Goal: Find specific page/section: Find specific page/section

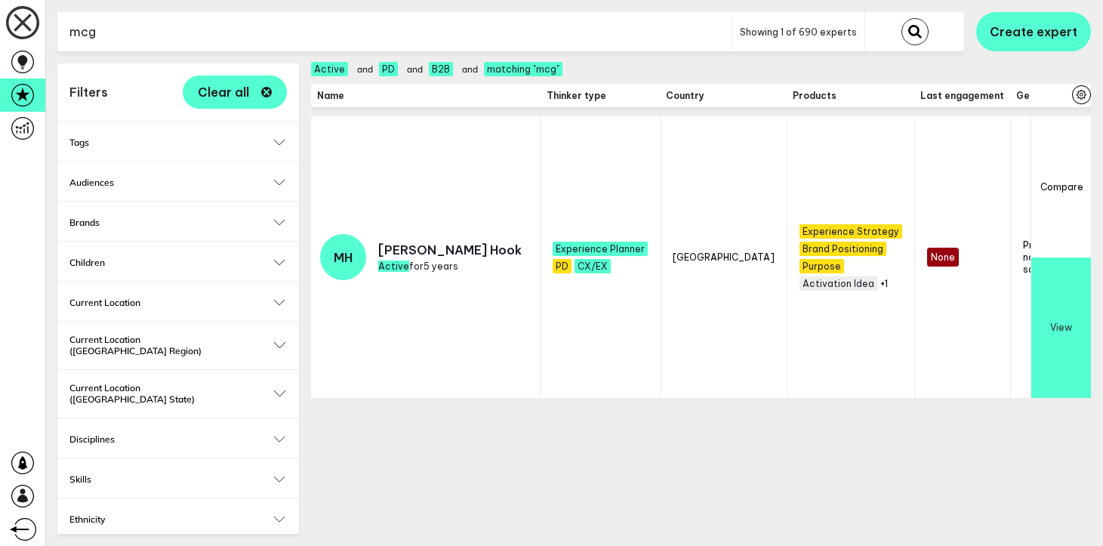
click at [340, 32] on input "mcg" at bounding box center [394, 32] width 674 height 37
click at [265, 91] on icon "button" at bounding box center [266, 92] width 11 height 11
checkbox input "false"
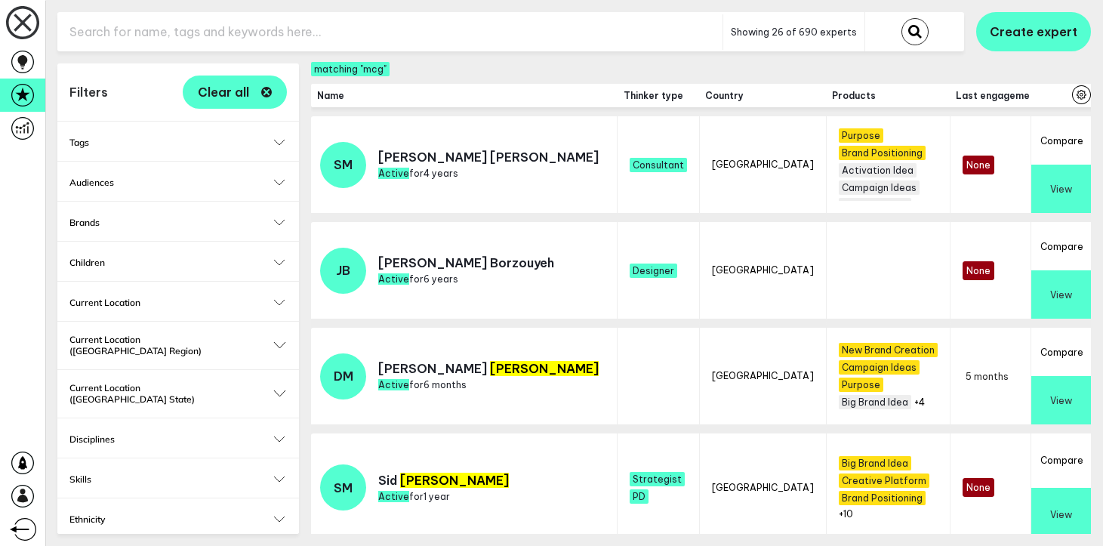
click at [220, 29] on input "text" at bounding box center [389, 32] width 665 height 37
click at [1061, 19] on button "Create expert" at bounding box center [1033, 31] width 115 height 39
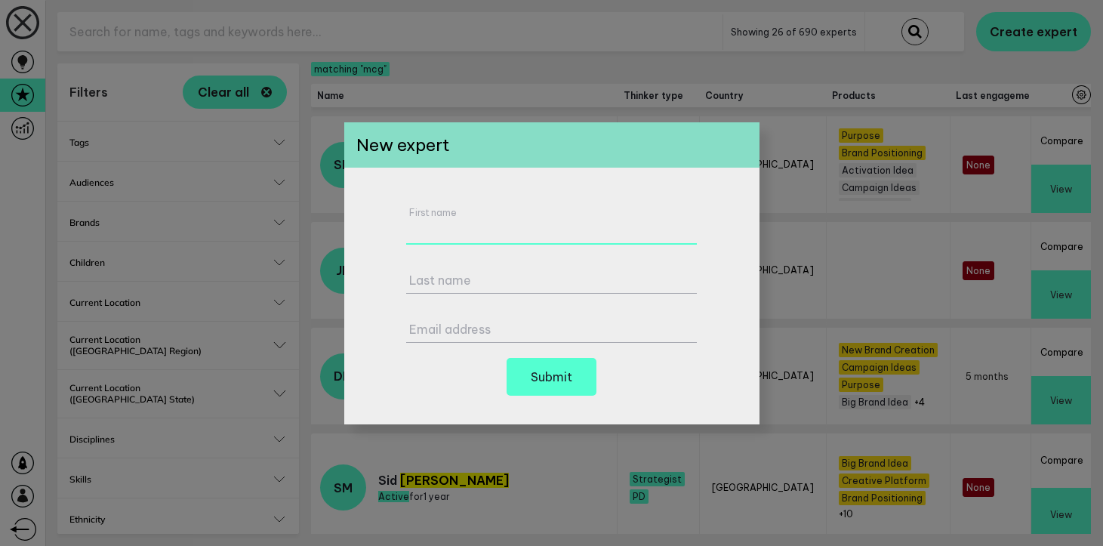
click at [570, 214] on div "First name" at bounding box center [551, 226] width 291 height 38
click at [759, 244] on div at bounding box center [551, 273] width 1103 height 546
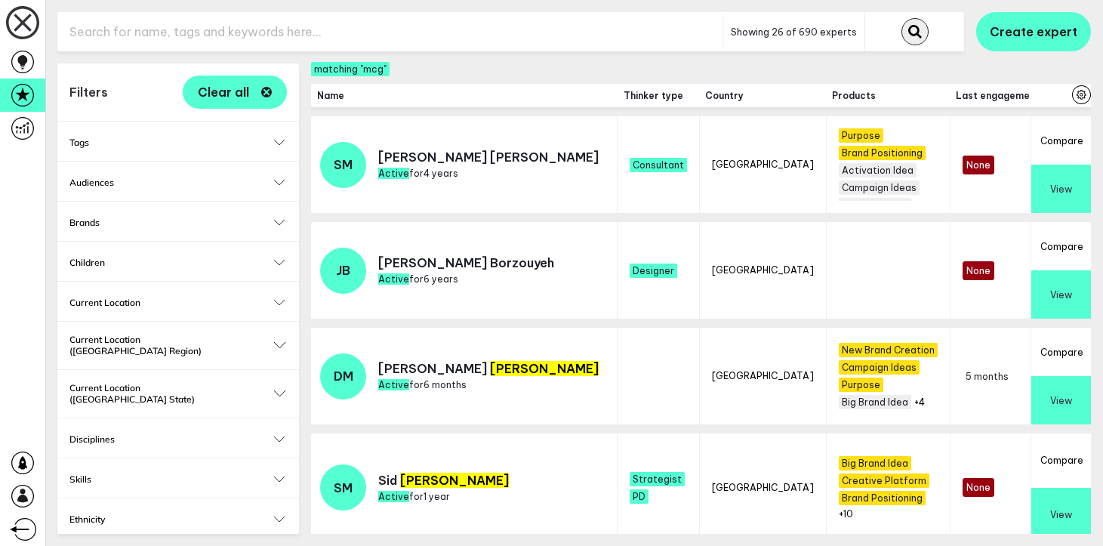
click at [908, 26] on button "submit" at bounding box center [914, 31] width 27 height 27
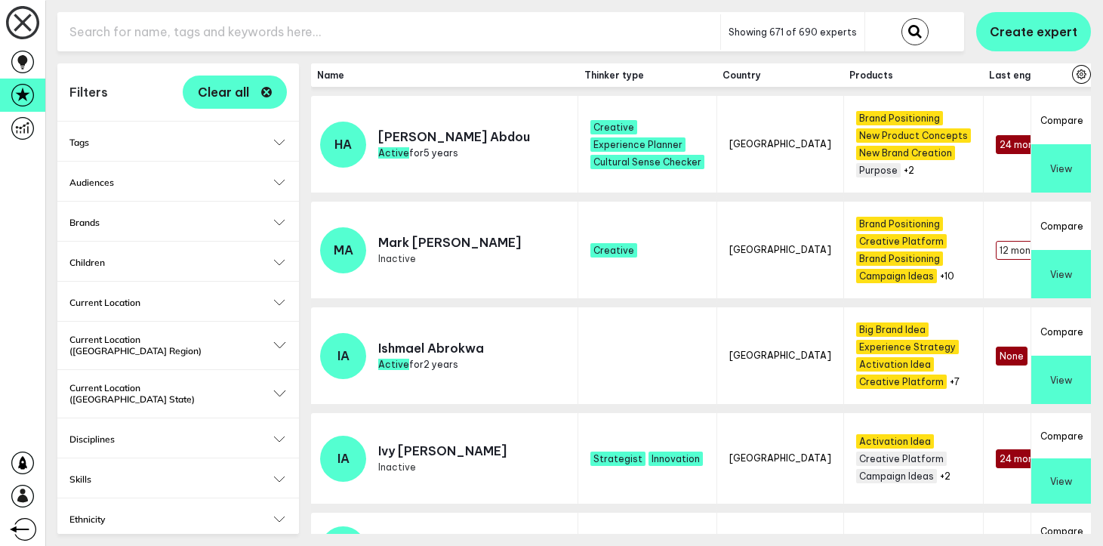
scroll to position [179, 0]
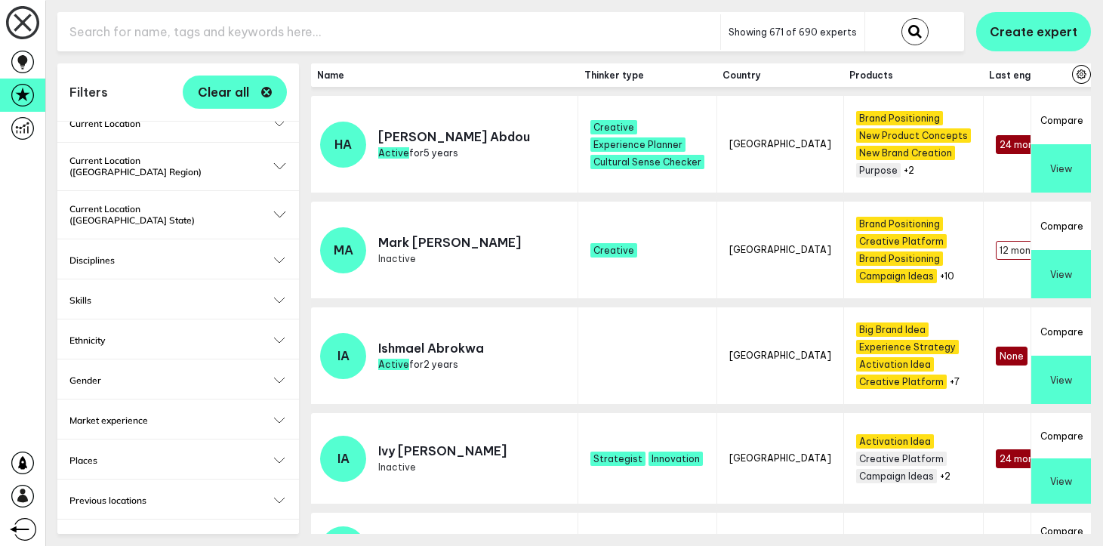
click at [173, 254] on h2 "Disciplines" at bounding box center [177, 259] width 217 height 11
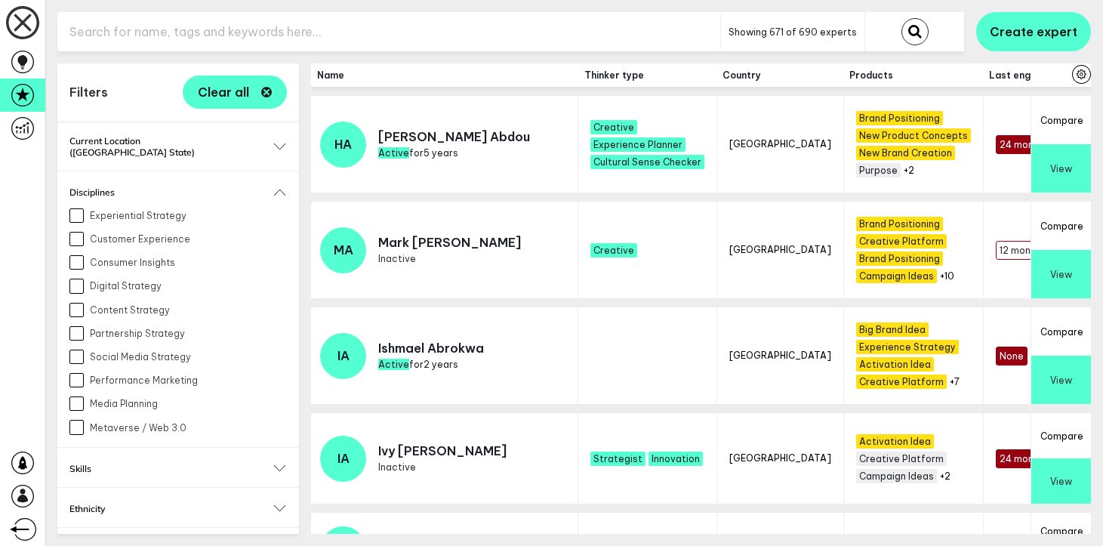
scroll to position [248, 0]
click at [278, 186] on button "Disciplines" at bounding box center [177, 191] width 217 height 11
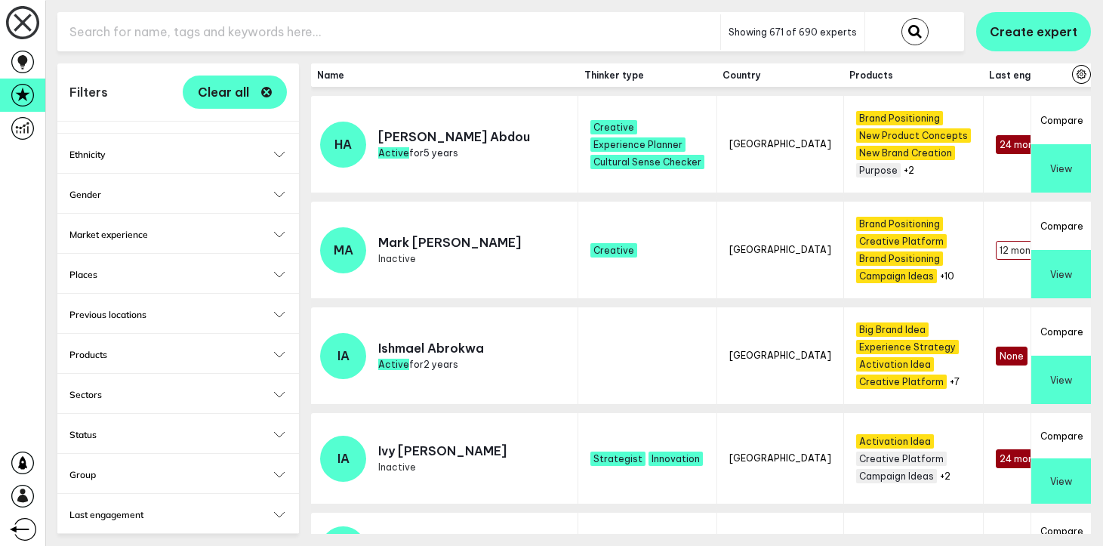
scroll to position [370, 0]
click at [176, 528] on div "Thinker type Select... Select..." at bounding box center [177, 547] width 241 height 39
click at [286, 543] on button "Thinker type" at bounding box center [177, 548] width 217 height 11
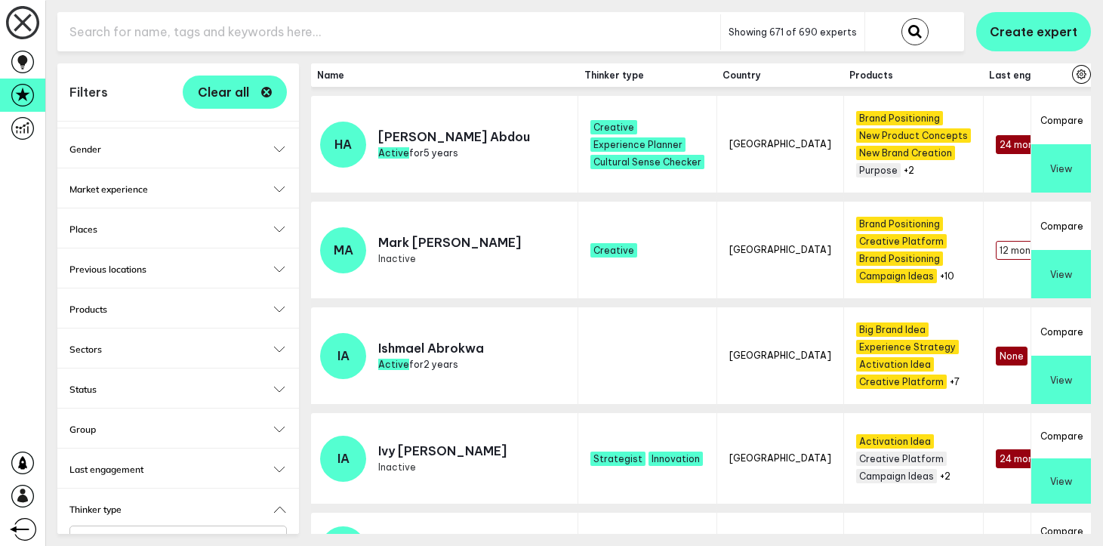
click at [184, 532] on input "Select..." at bounding box center [168, 540] width 177 height 17
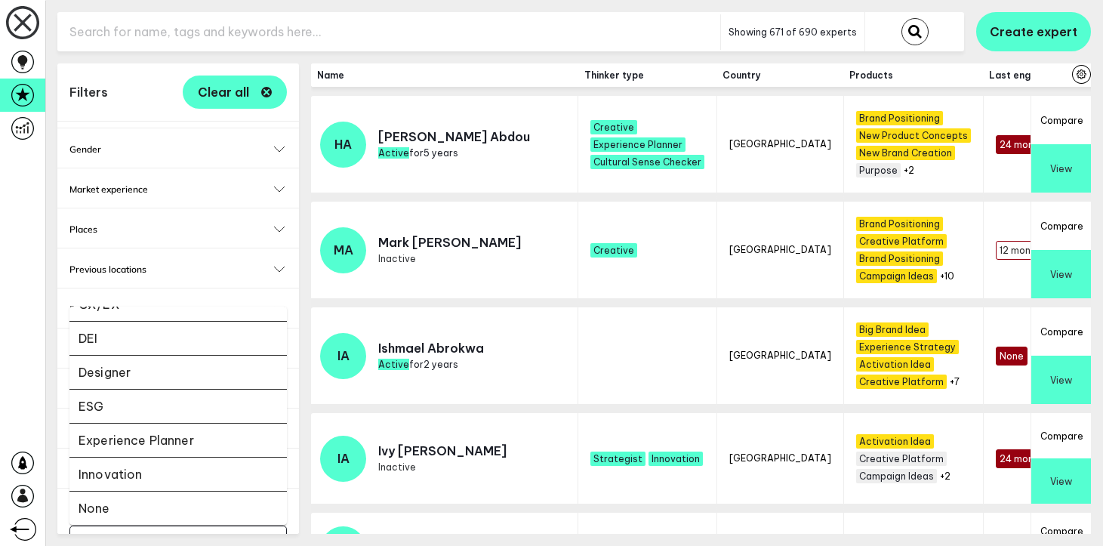
scroll to position [197, 0]
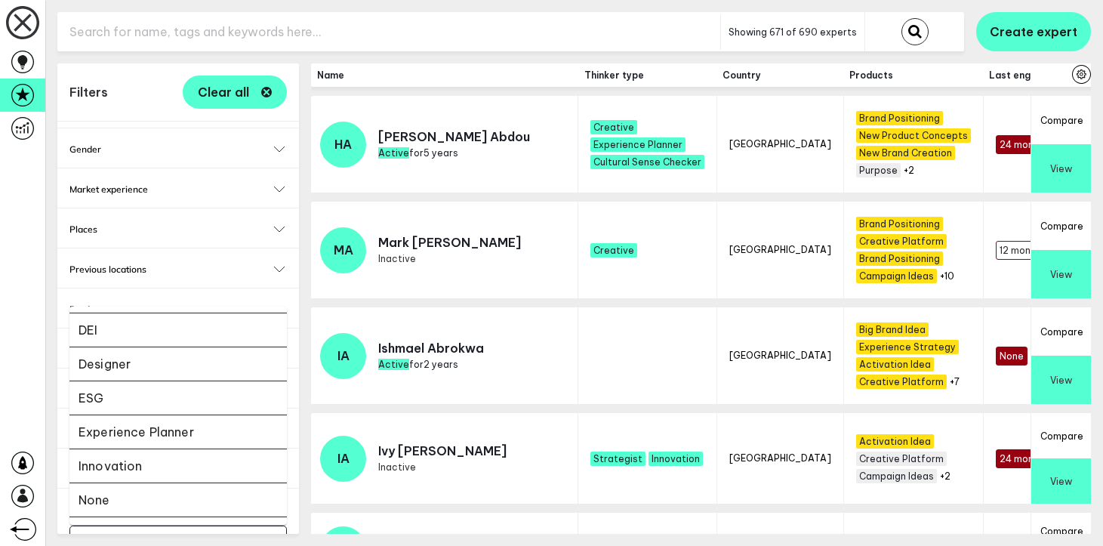
click at [160, 450] on li "Innovation" at bounding box center [177, 466] width 217 height 34
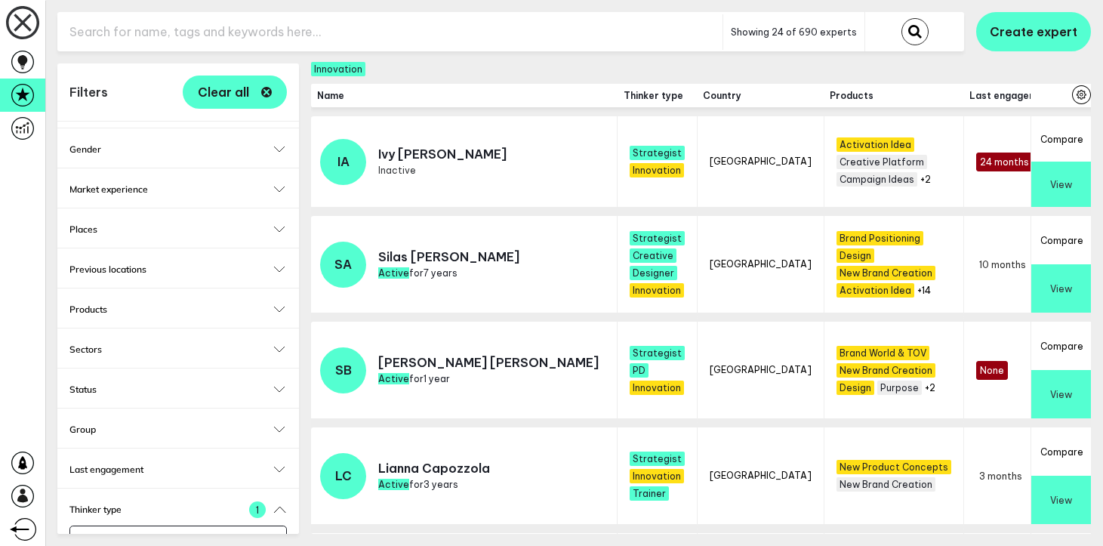
click at [151, 183] on h2 "Market experience" at bounding box center [177, 188] width 217 height 11
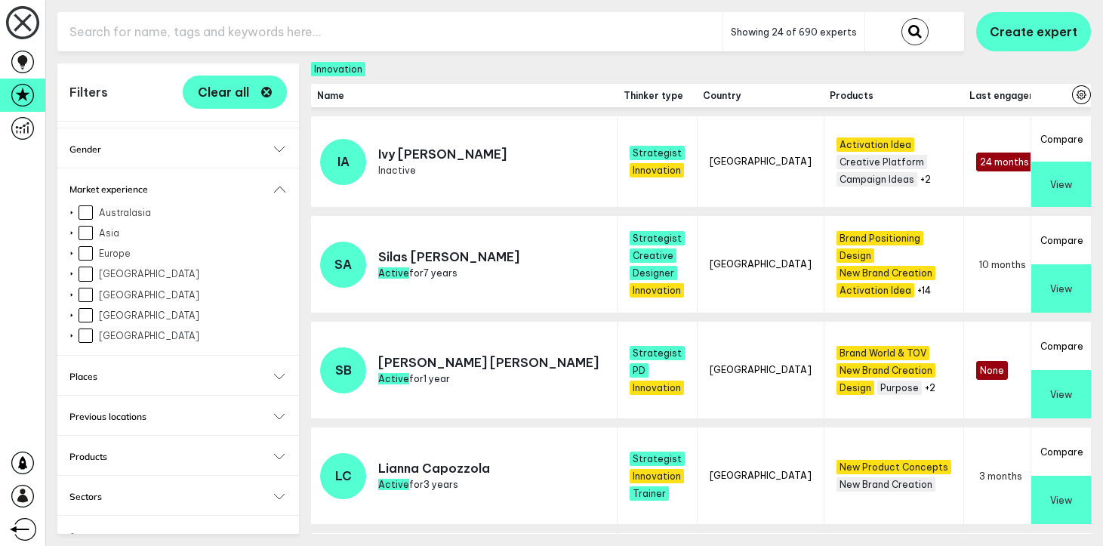
click at [72, 291] on div at bounding box center [72, 294] width 12 height 6
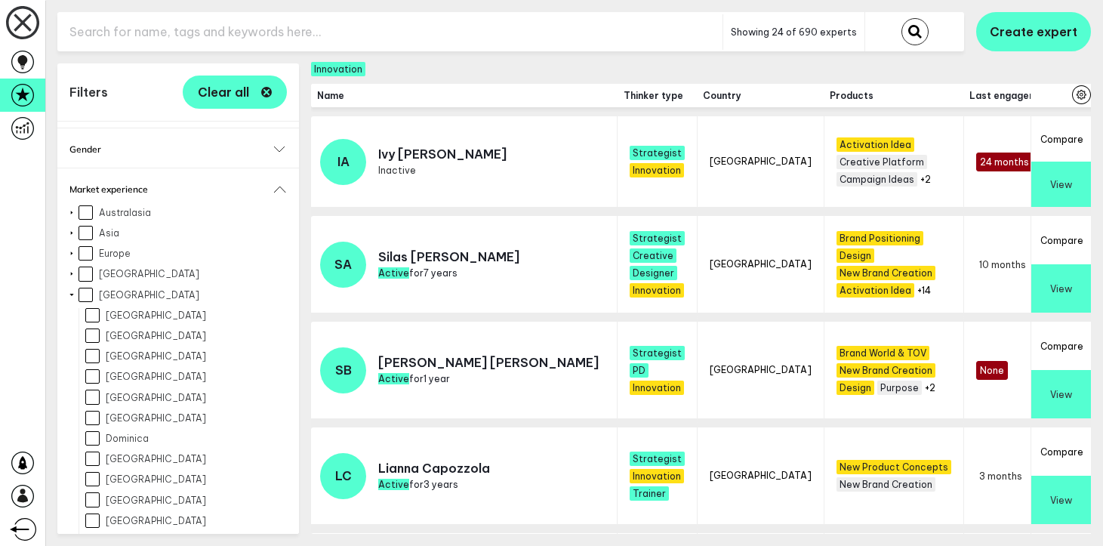
click at [73, 288] on div at bounding box center [72, 294] width 6 height 12
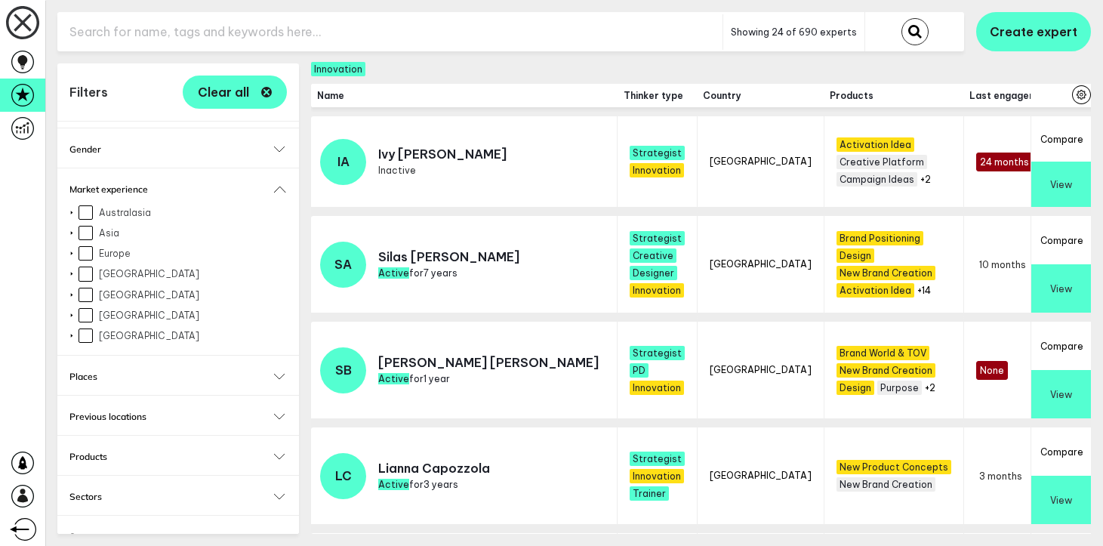
click at [72, 312] on div at bounding box center [72, 315] width 12 height 6
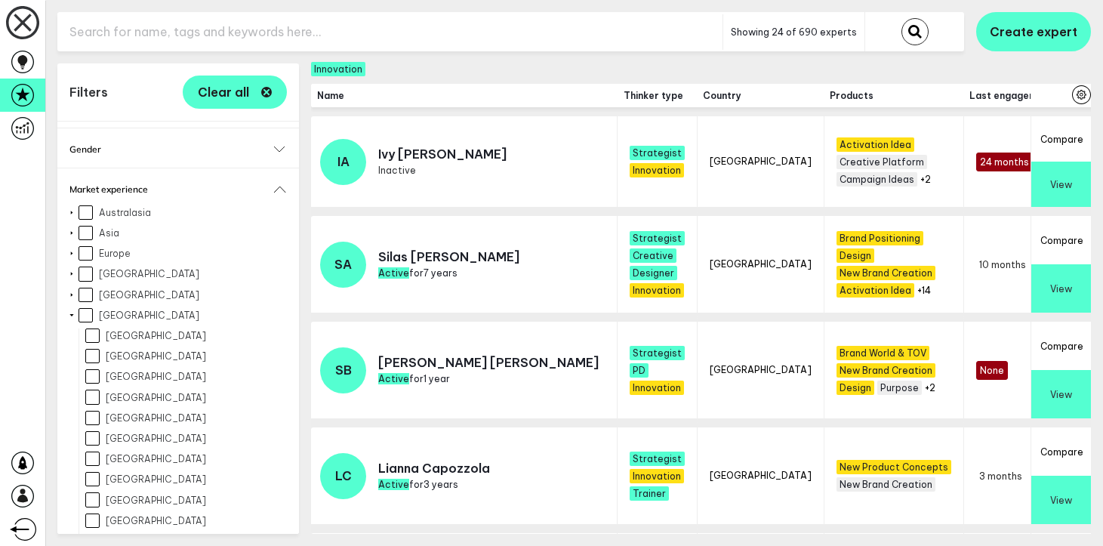
click at [89, 308] on input "[GEOGRAPHIC_DATA]" at bounding box center [85, 315] width 14 height 14
checkbox input "true"
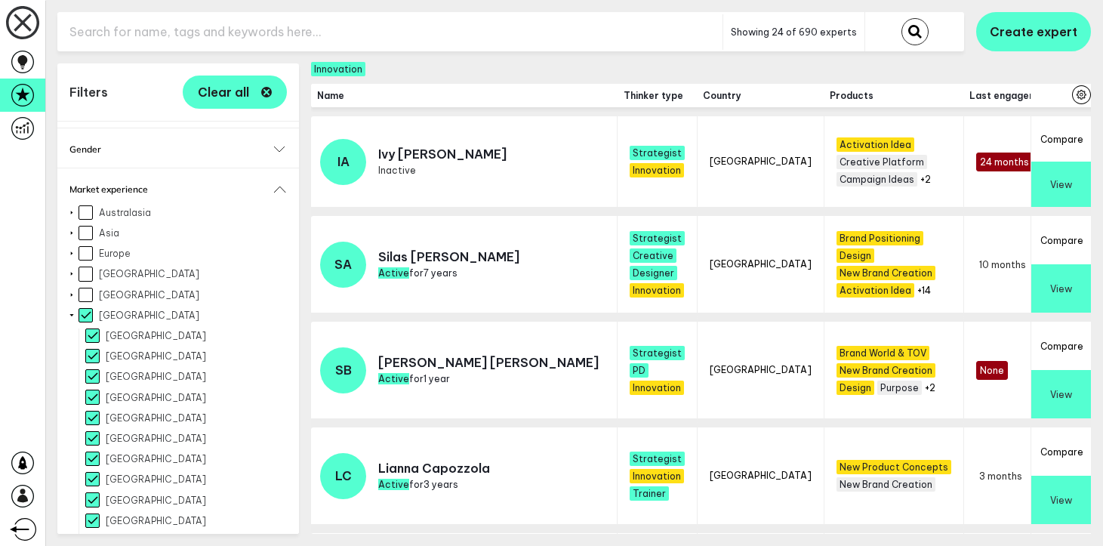
checkbox input "true"
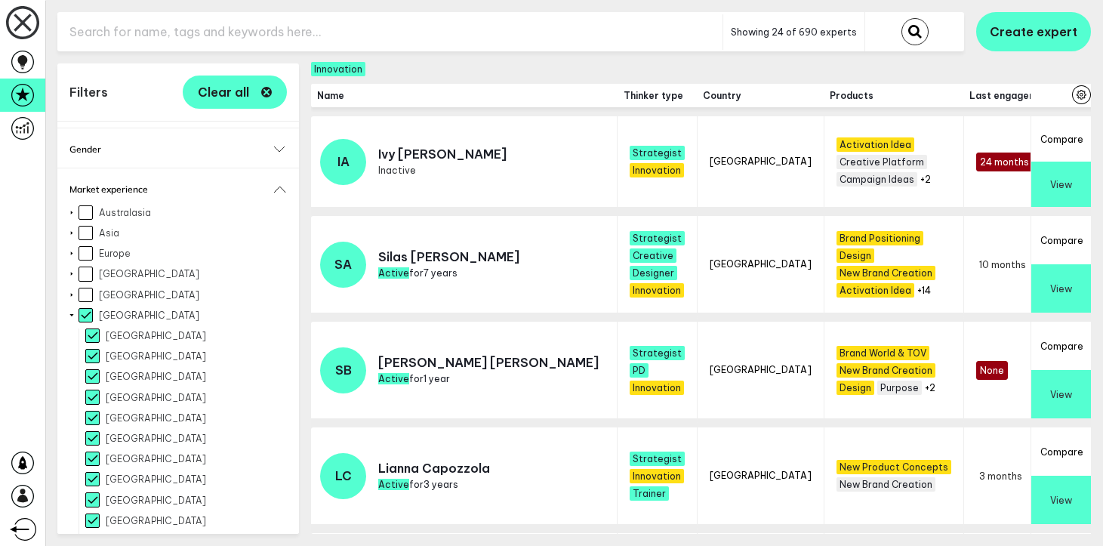
checkbox input "true"
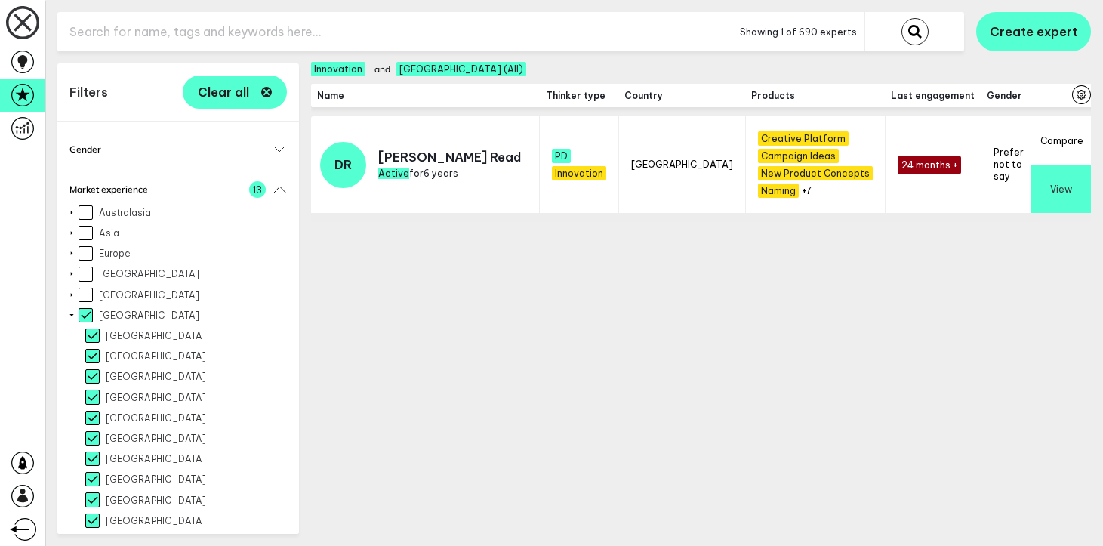
click at [72, 291] on div at bounding box center [72, 294] width 12 height 6
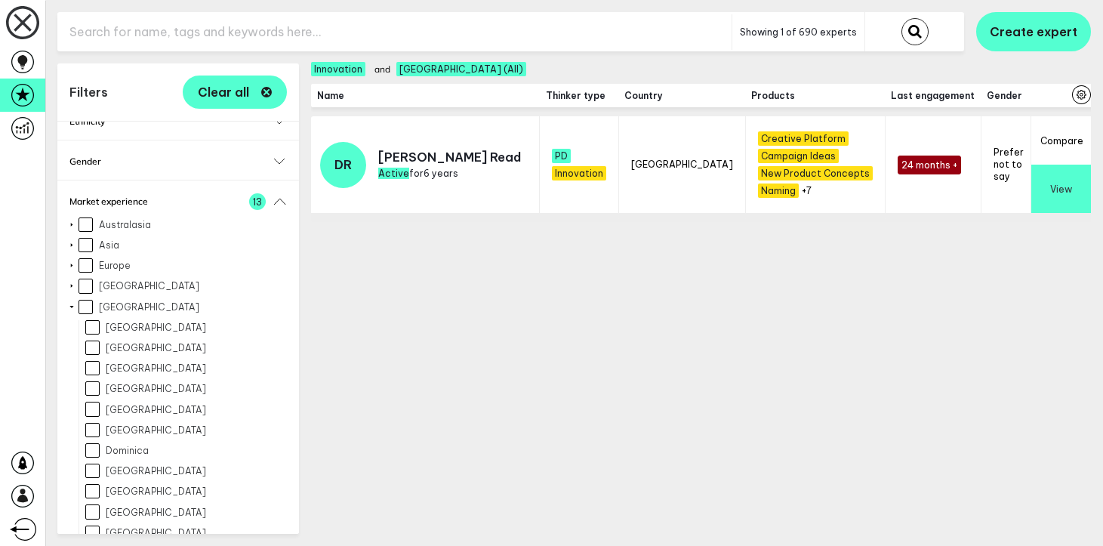
scroll to position [395, 0]
click at [75, 303] on div "Expand [GEOGRAPHIC_DATA] [GEOGRAPHIC_DATA] [GEOGRAPHIC_DATA] [GEOGRAPHIC_DATA] …" at bounding box center [177, 536] width 217 height 466
click at [71, 303] on div at bounding box center [72, 309] width 6 height 12
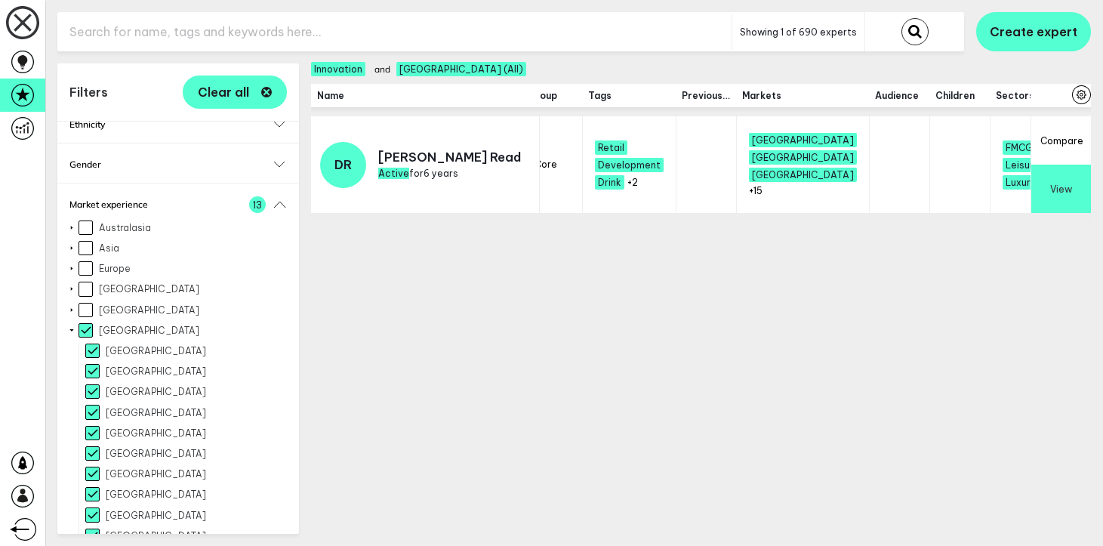
scroll to position [0, 548]
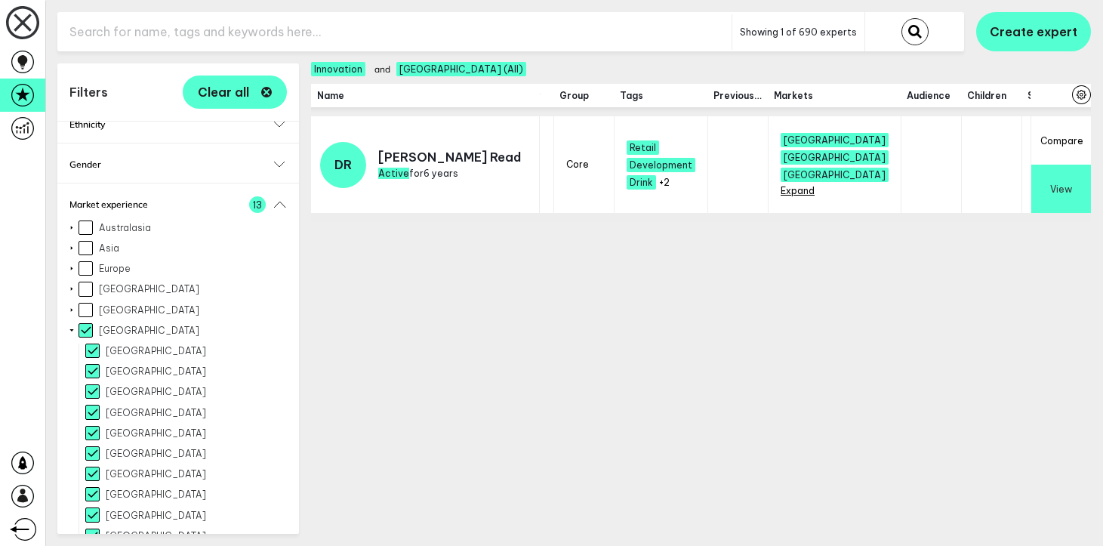
click at [780, 191] on button "+15" at bounding box center [787, 190] width 14 height 11
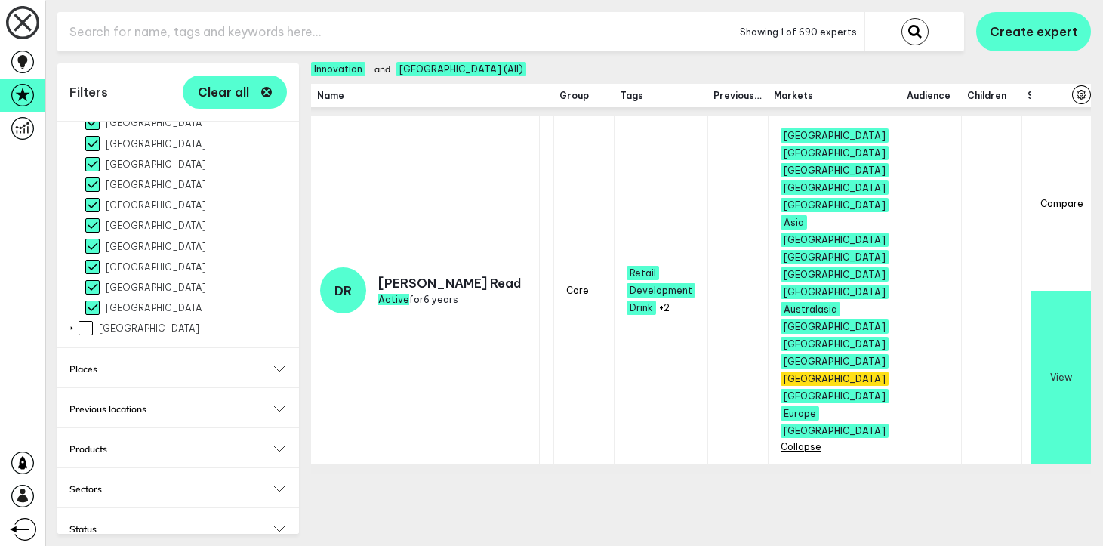
scroll to position [804, 0]
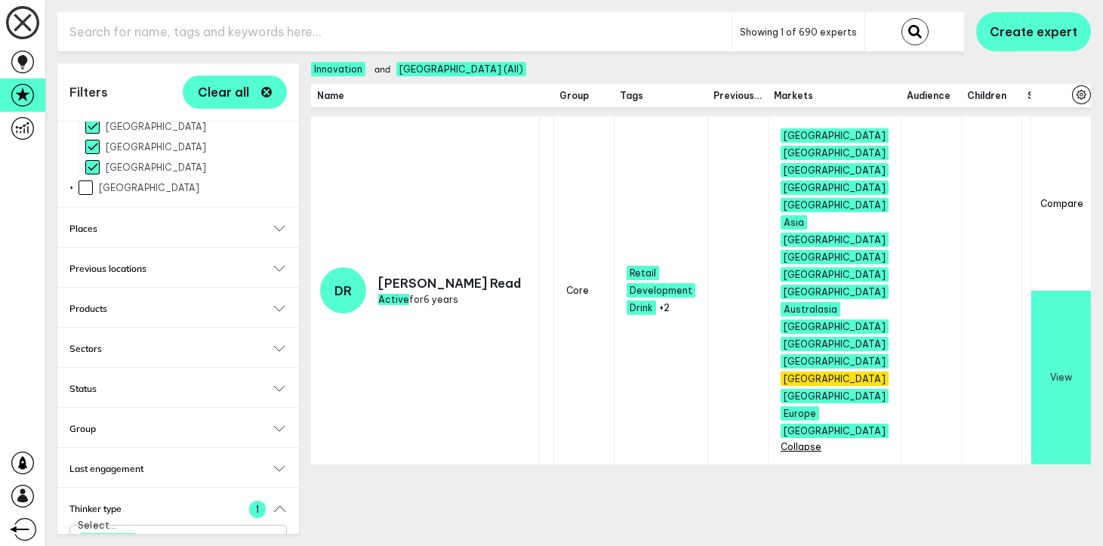
click at [245, 534] on icon "Clear" at bounding box center [246, 539] width 11 height 11
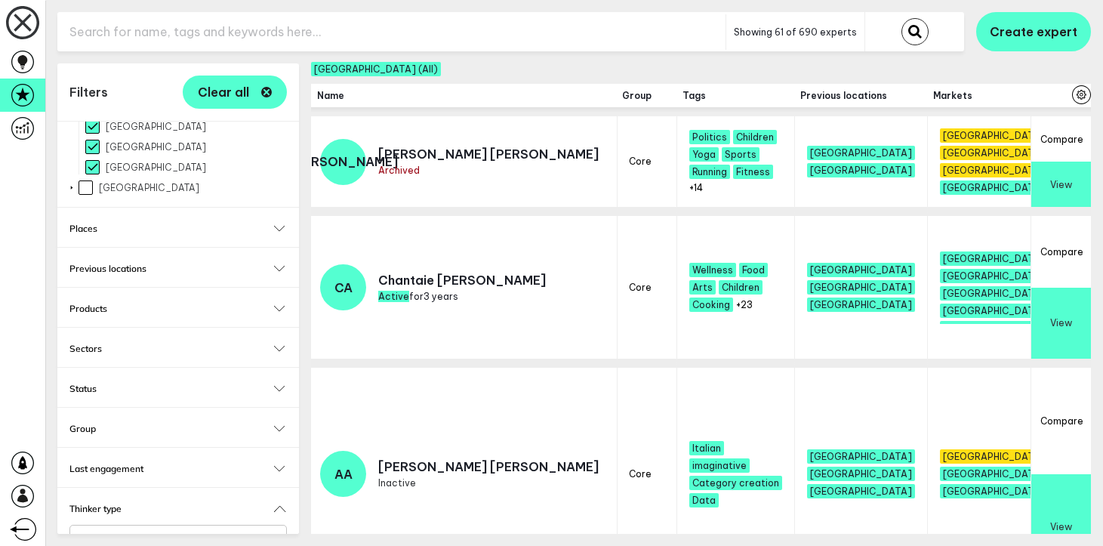
click at [125, 368] on div "Status Active Archived Inactive" at bounding box center [177, 387] width 241 height 39
click at [103, 383] on h2 "Status" at bounding box center [177, 388] width 217 height 11
click at [75, 404] on input "Active" at bounding box center [76, 411] width 14 height 14
checkbox input "true"
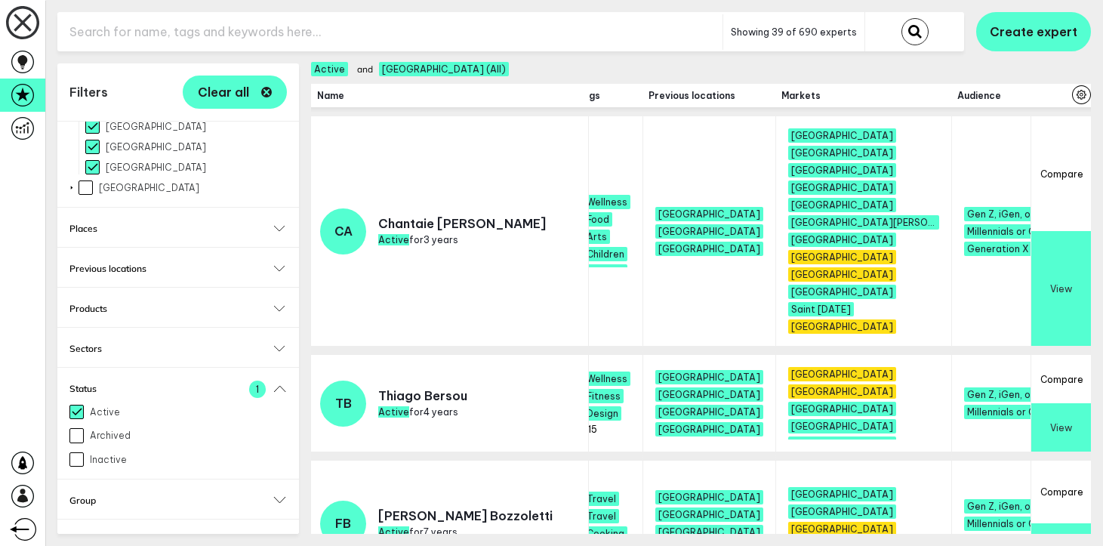
scroll to position [0, 683]
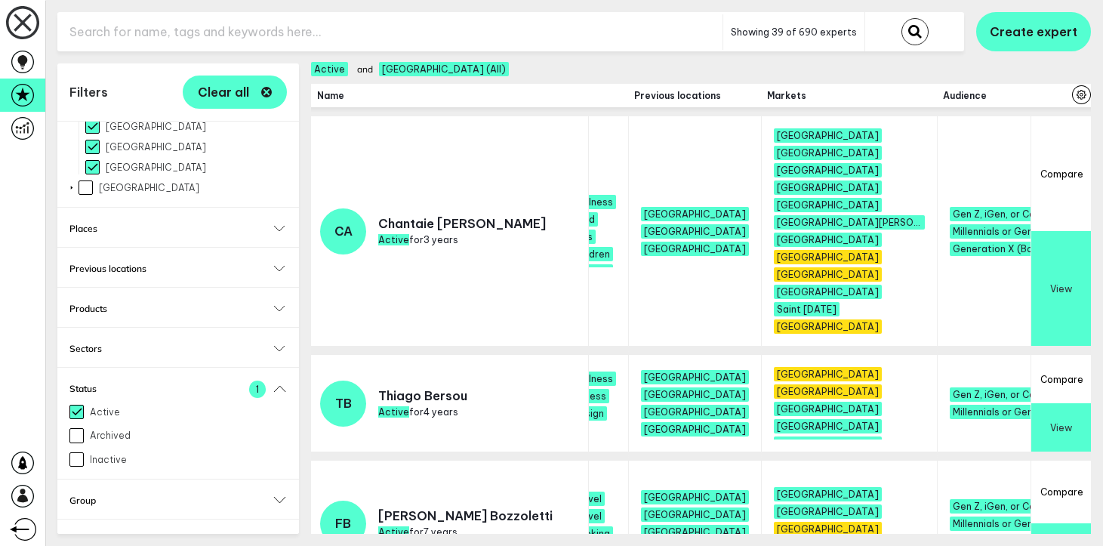
click at [298, 24] on input "text" at bounding box center [389, 32] width 665 height 37
click at [901, 18] on button "submit" at bounding box center [914, 31] width 27 height 27
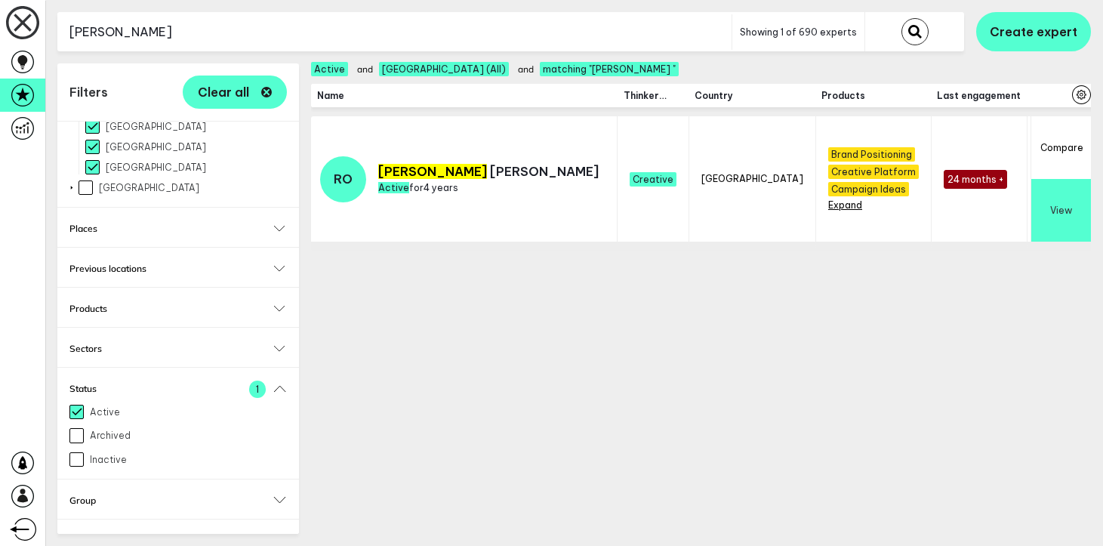
click at [828, 202] on span "+4" at bounding box center [833, 204] width 11 height 11
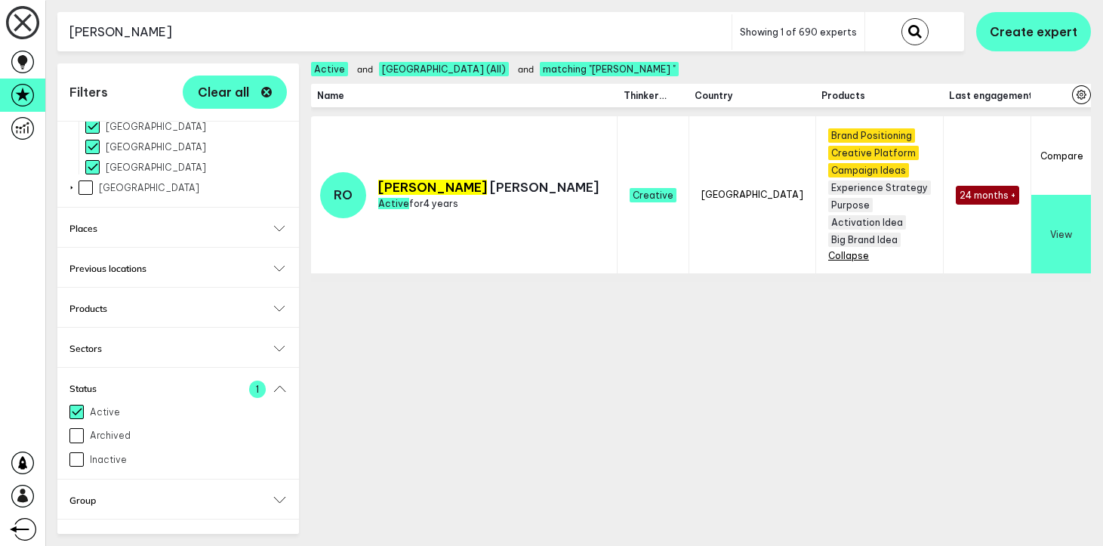
click at [352, 35] on input "[PERSON_NAME]" at bounding box center [394, 32] width 674 height 37
click at [901, 18] on button "submit" at bounding box center [914, 31] width 27 height 27
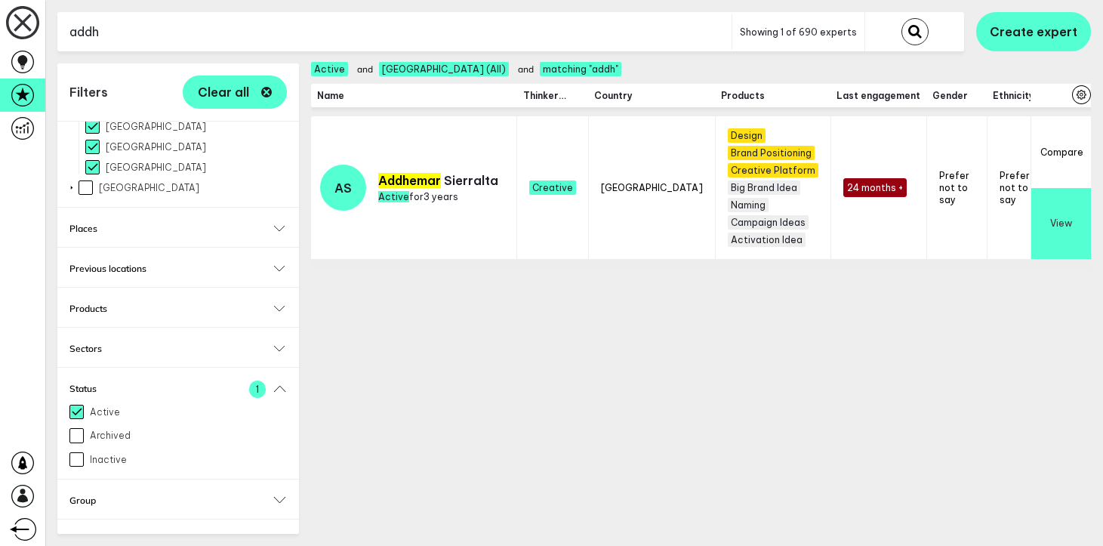
click at [403, 6] on div "addh Showing 1 of 690 experts Create expert Filters Clear all Tags Select... Se…" at bounding box center [573, 273] width 1057 height 546
click at [398, 28] on input "addh" at bounding box center [394, 32] width 674 height 37
click at [901, 18] on button "submit" at bounding box center [914, 31] width 27 height 27
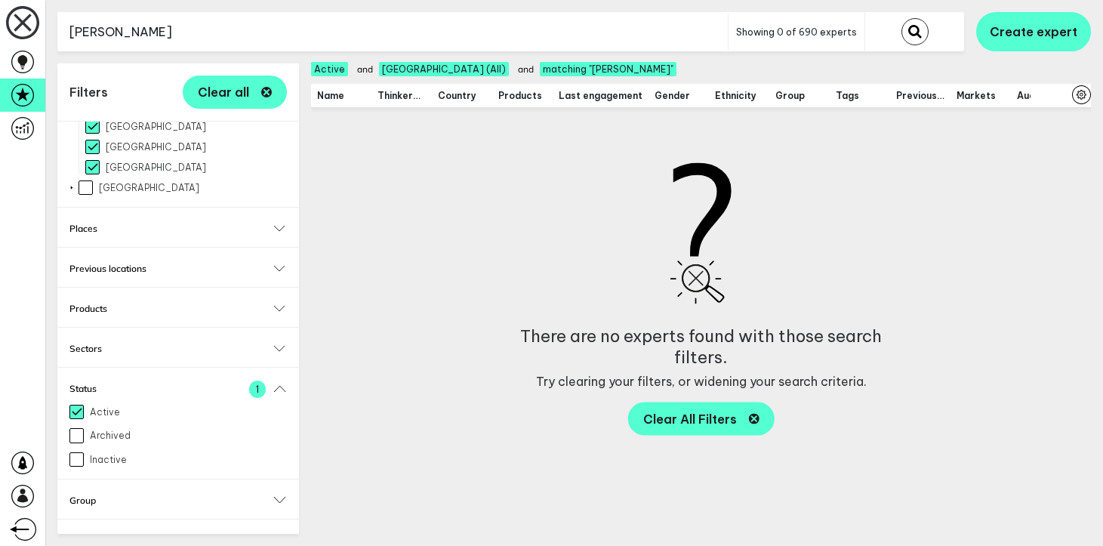
click at [435, 32] on input "[PERSON_NAME]" at bounding box center [392, 32] width 670 height 37
type input "n"
click at [901, 18] on button "submit" at bounding box center [914, 31] width 27 height 27
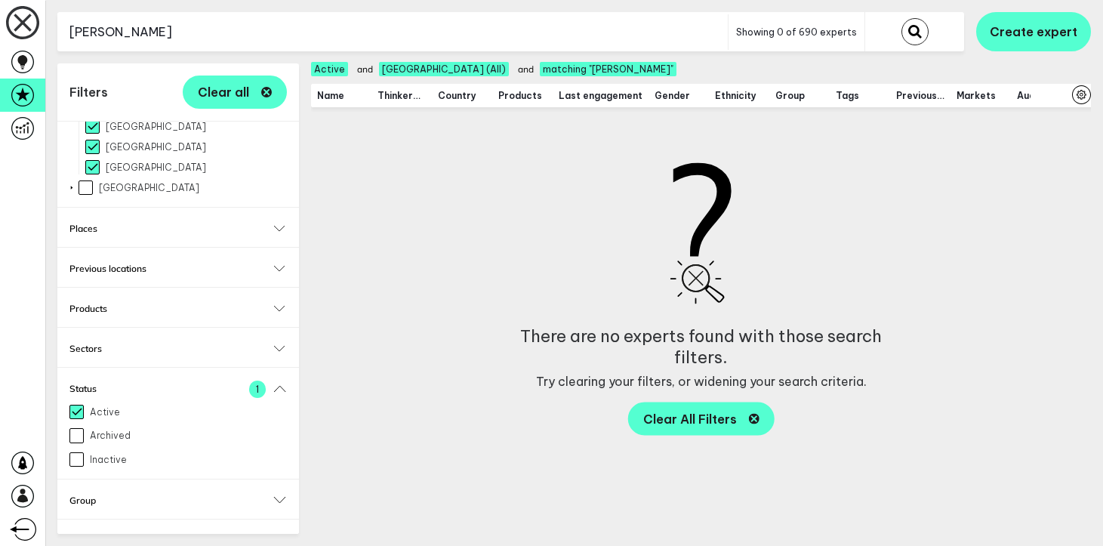
click at [435, 32] on input "[PERSON_NAME]" at bounding box center [392, 32] width 670 height 37
click at [901, 18] on button "submit" at bounding box center [914, 31] width 27 height 27
click at [435, 42] on input "sheerly" at bounding box center [392, 32] width 670 height 37
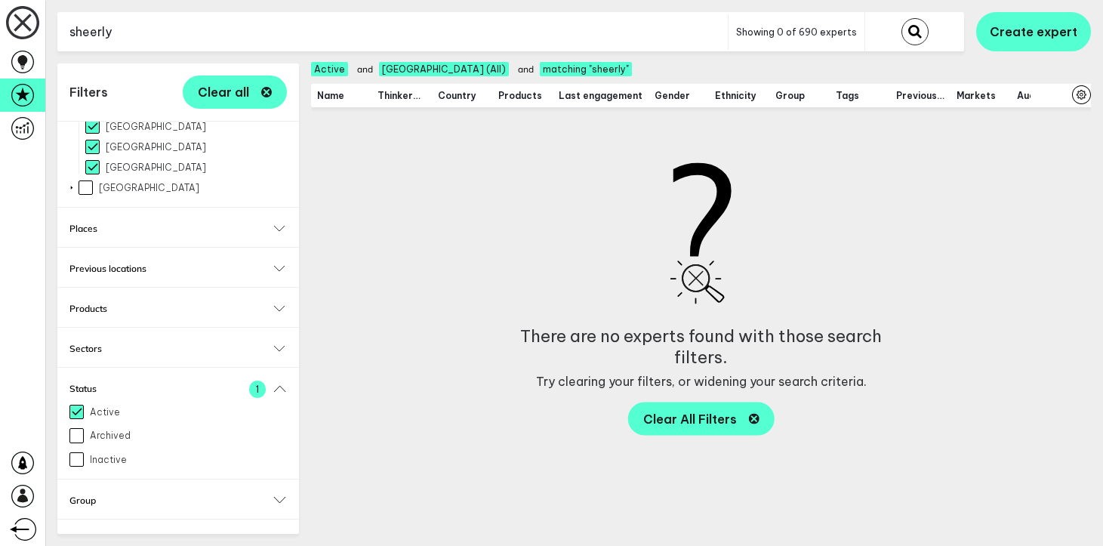
click at [435, 42] on input "sheerly" at bounding box center [392, 32] width 670 height 37
click at [901, 18] on button "submit" at bounding box center [914, 31] width 27 height 27
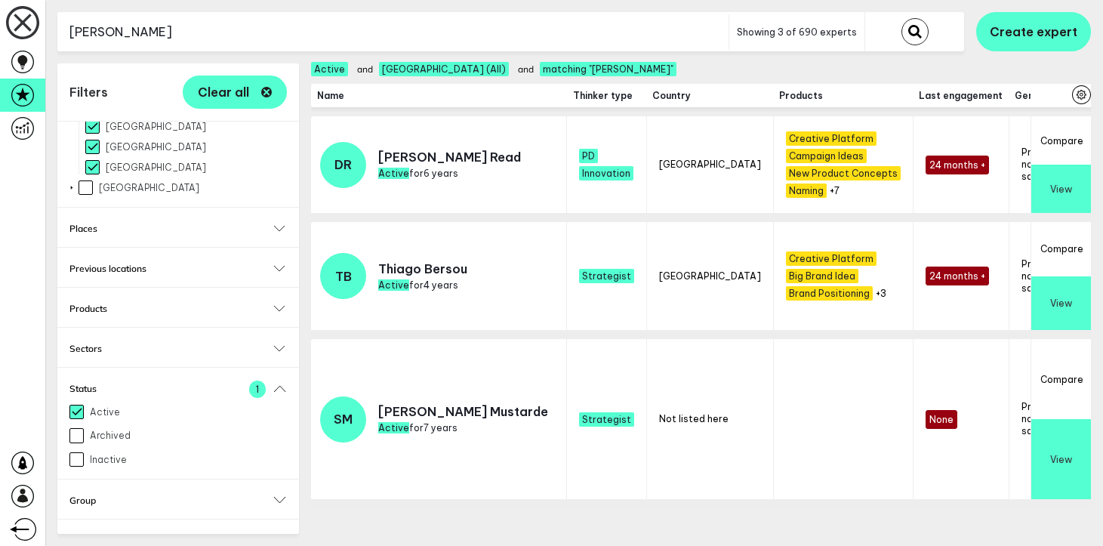
click at [386, 29] on input "[PERSON_NAME]" at bounding box center [392, 32] width 671 height 37
click at [901, 18] on button "submit" at bounding box center [914, 31] width 27 height 27
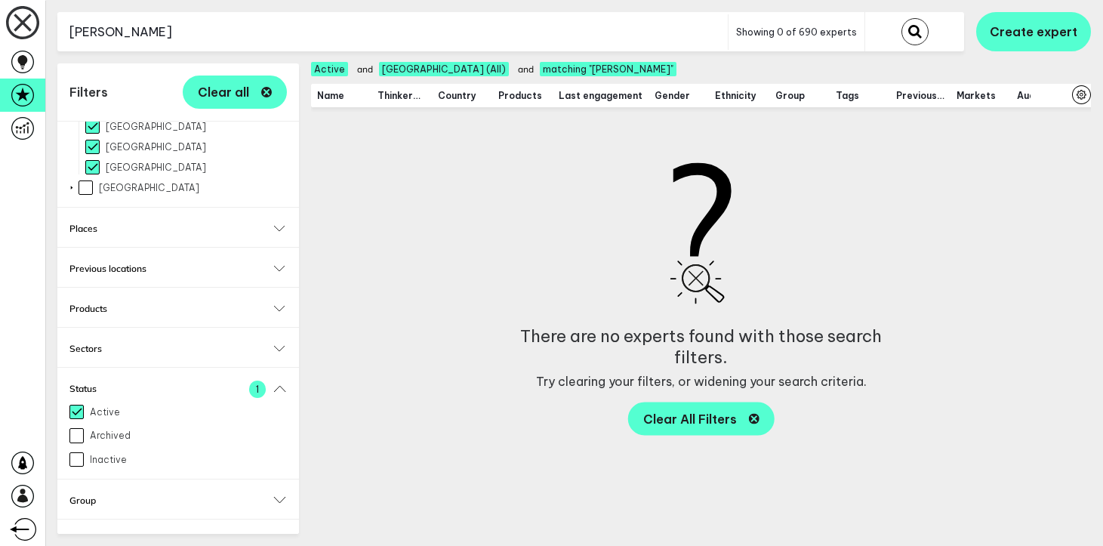
click at [246, 31] on input "[PERSON_NAME]" at bounding box center [392, 32] width 670 height 37
click at [901, 18] on button "submit" at bounding box center [914, 31] width 27 height 27
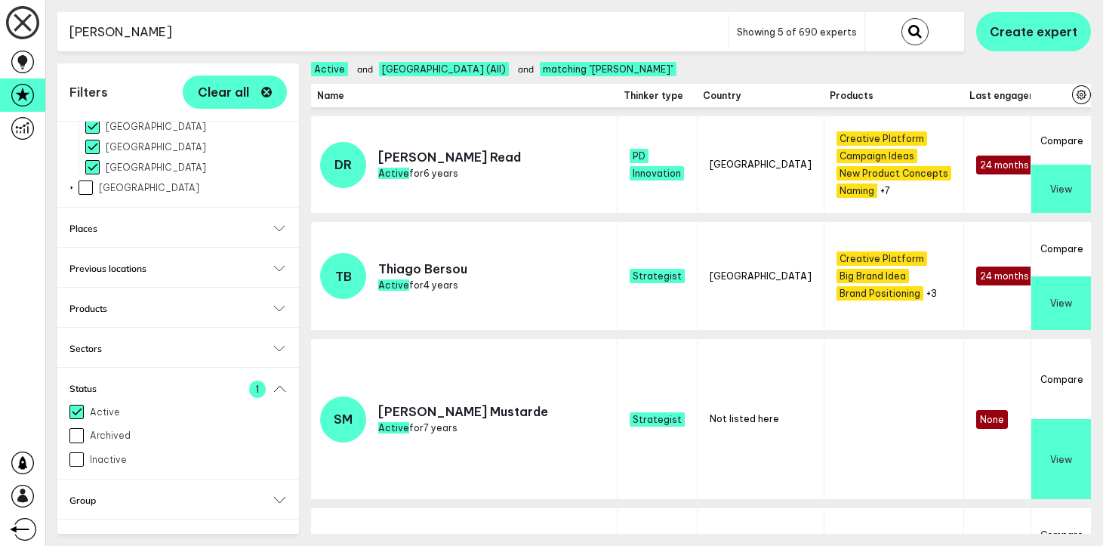
click at [244, 29] on input "[PERSON_NAME]" at bounding box center [392, 32] width 671 height 37
click at [901, 18] on button "submit" at bounding box center [914, 31] width 27 height 27
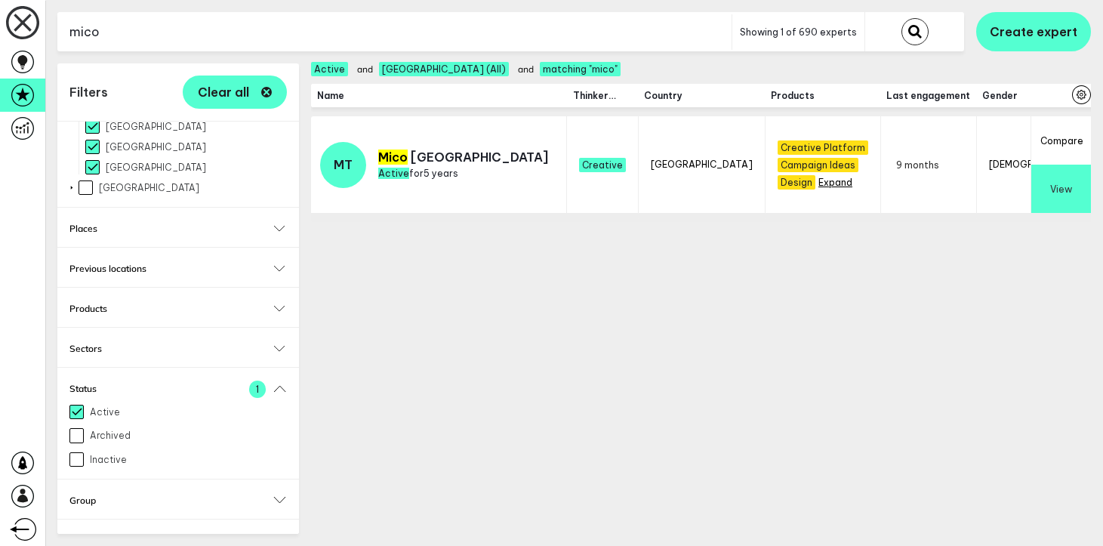
click at [818, 182] on button "+11" at bounding box center [823, 182] width 11 height 11
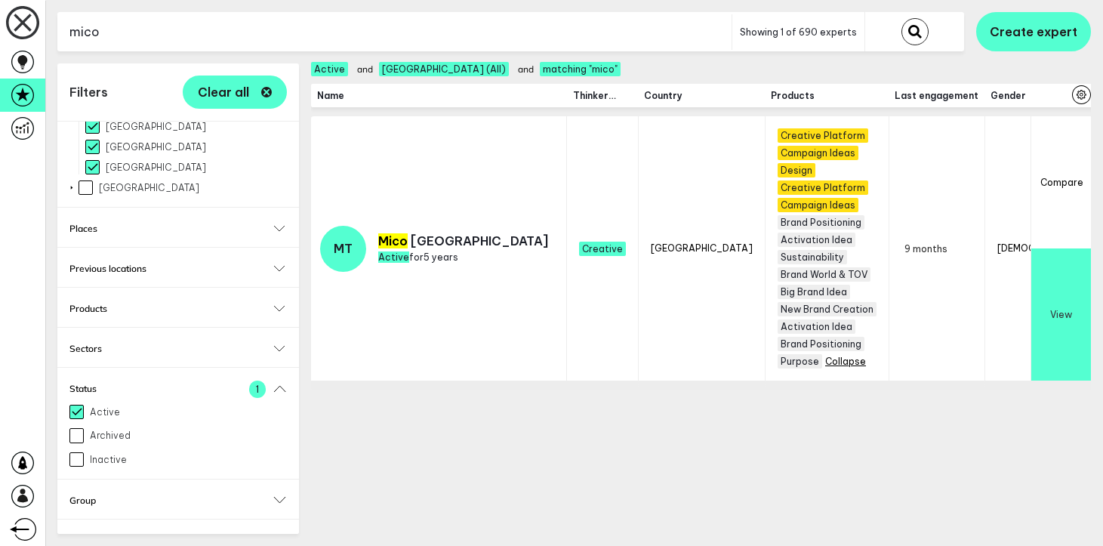
click at [516, 41] on input "mico" at bounding box center [394, 32] width 674 height 37
drag, startPoint x: 516, startPoint y: 41, endPoint x: 519, endPoint y: 7, distance: 34.1
click at [516, 38] on input "mico" at bounding box center [394, 32] width 674 height 37
click at [901, 18] on button "submit" at bounding box center [914, 31] width 27 height 27
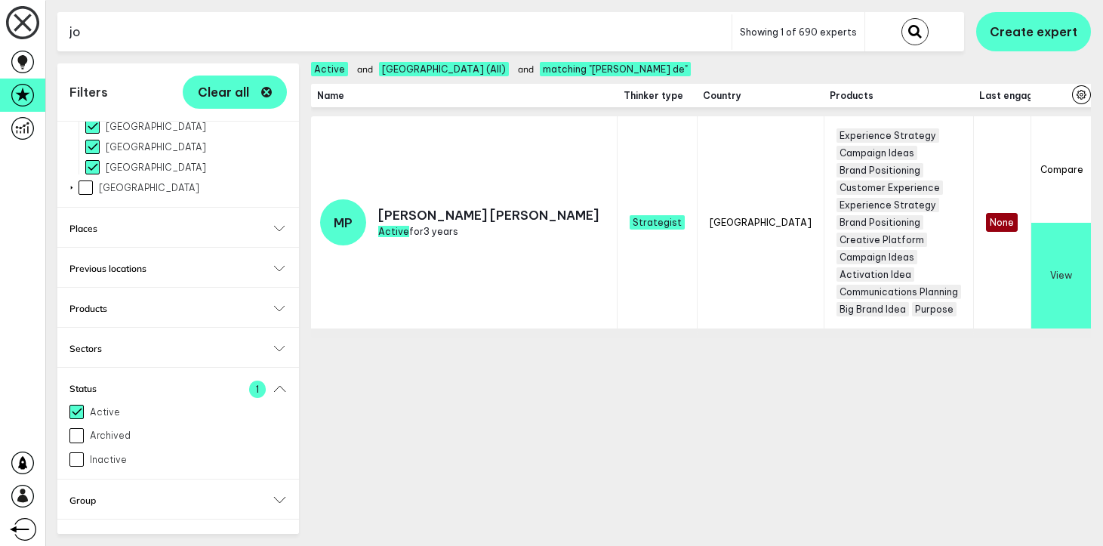
click at [901, 18] on button "submit" at bounding box center [914, 31] width 27 height 27
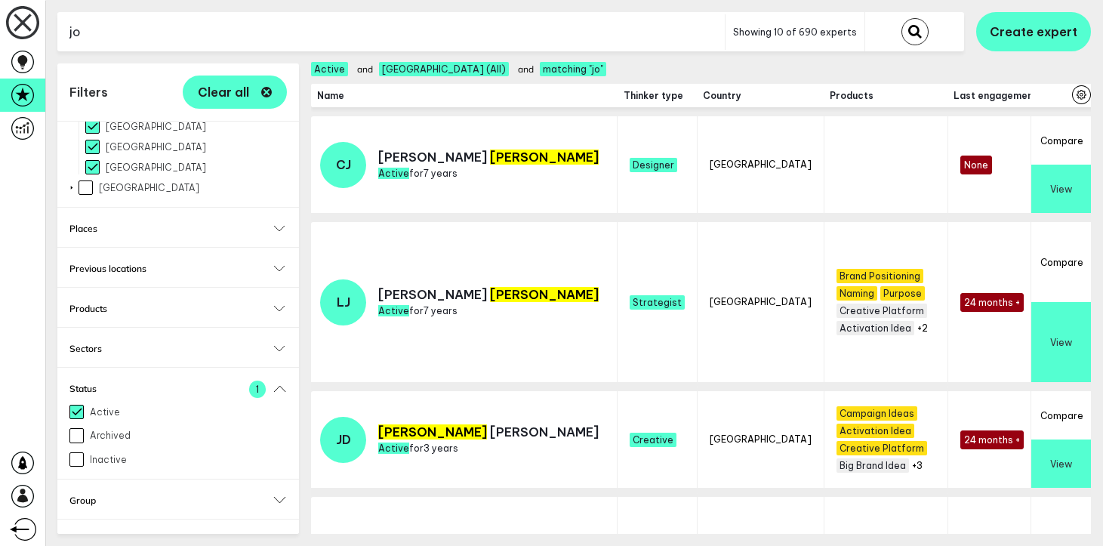
click at [379, 75] on span "[GEOGRAPHIC_DATA] (All)" at bounding box center [444, 69] width 130 height 14
click at [392, 42] on input "jo" at bounding box center [390, 32] width 667 height 37
click at [901, 18] on button "submit" at bounding box center [914, 31] width 27 height 27
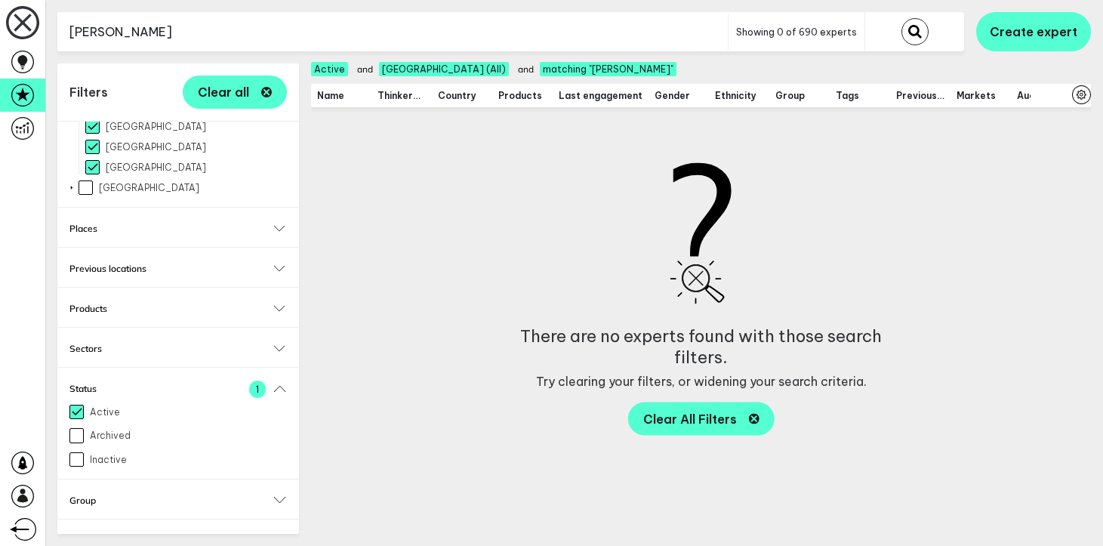
click at [392, 42] on input "[PERSON_NAME]" at bounding box center [392, 32] width 670 height 37
click at [901, 18] on button "submit" at bounding box center [914, 31] width 27 height 27
click at [392, 42] on input "douza" at bounding box center [392, 32] width 670 height 37
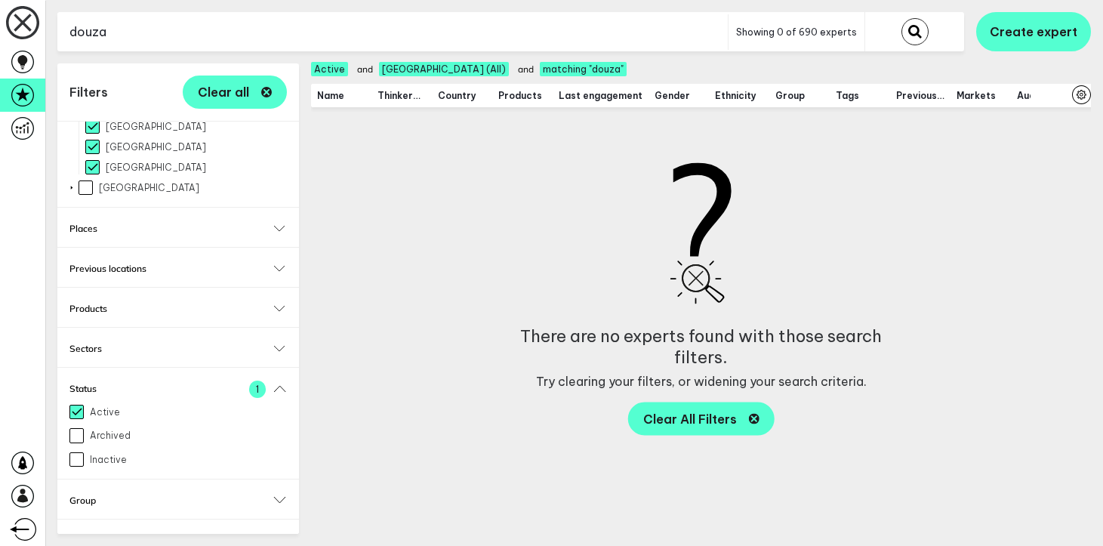
click at [392, 42] on input "douza" at bounding box center [392, 32] width 670 height 37
click at [901, 18] on button "submit" at bounding box center [914, 31] width 27 height 27
click at [392, 42] on input "[PERSON_NAME]" at bounding box center [392, 32] width 670 height 37
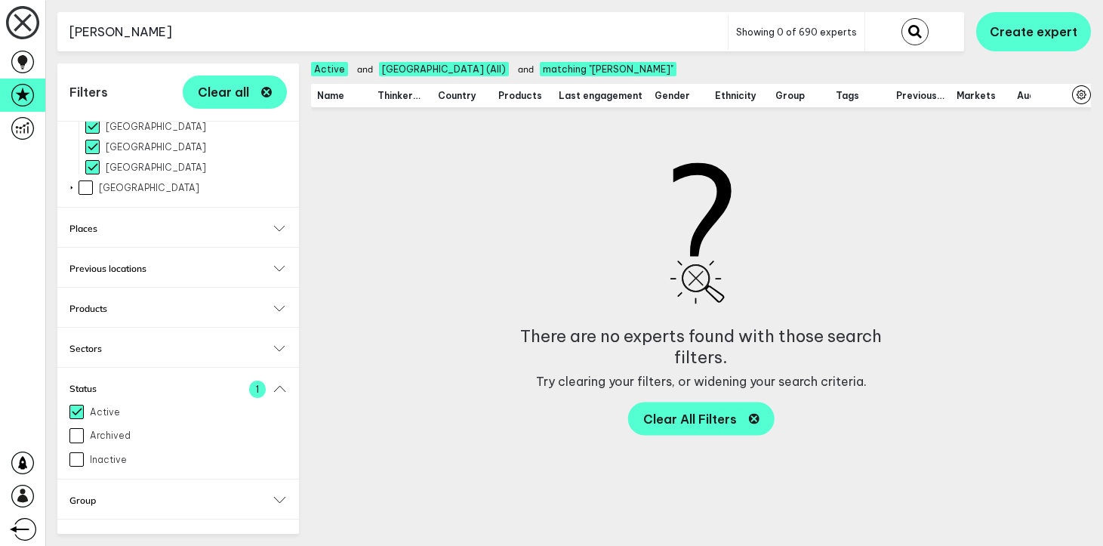
click at [392, 42] on input "[PERSON_NAME]" at bounding box center [392, 32] width 670 height 37
type input "will"
click at [901, 18] on button "submit" at bounding box center [914, 31] width 27 height 27
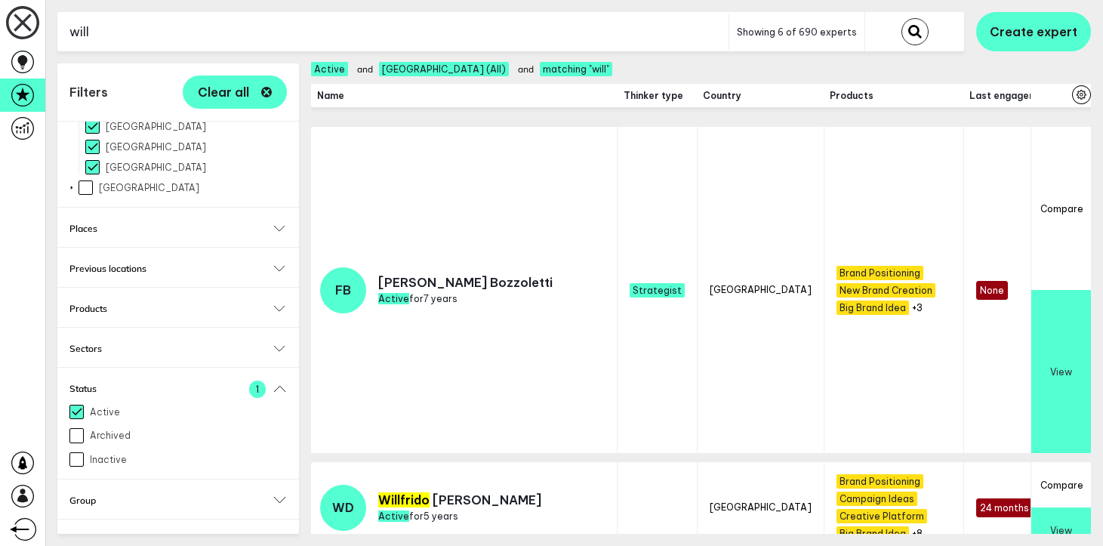
scroll to position [860, 0]
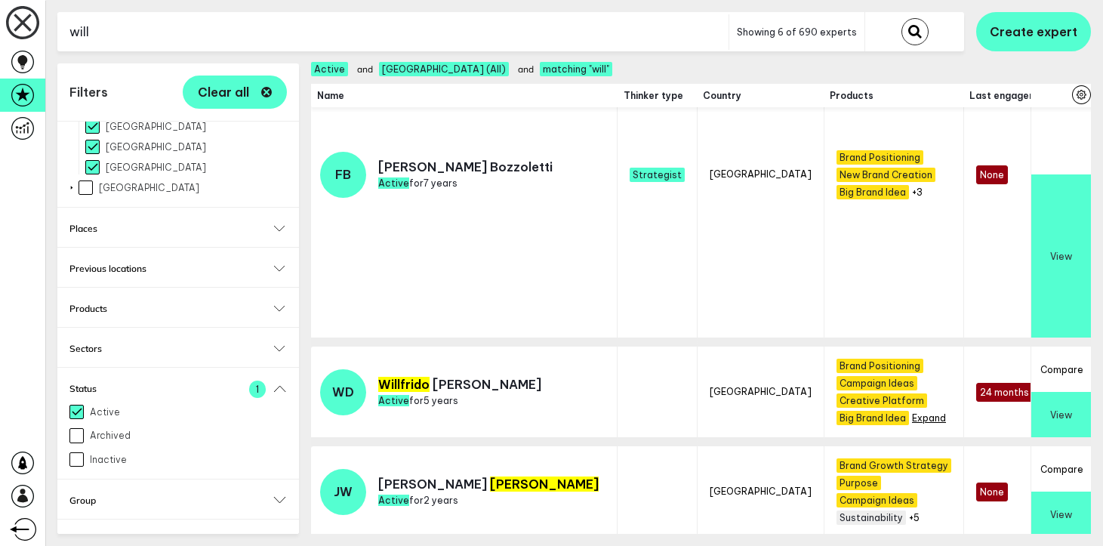
click at [912, 412] on button "+8" at bounding box center [917, 417] width 11 height 11
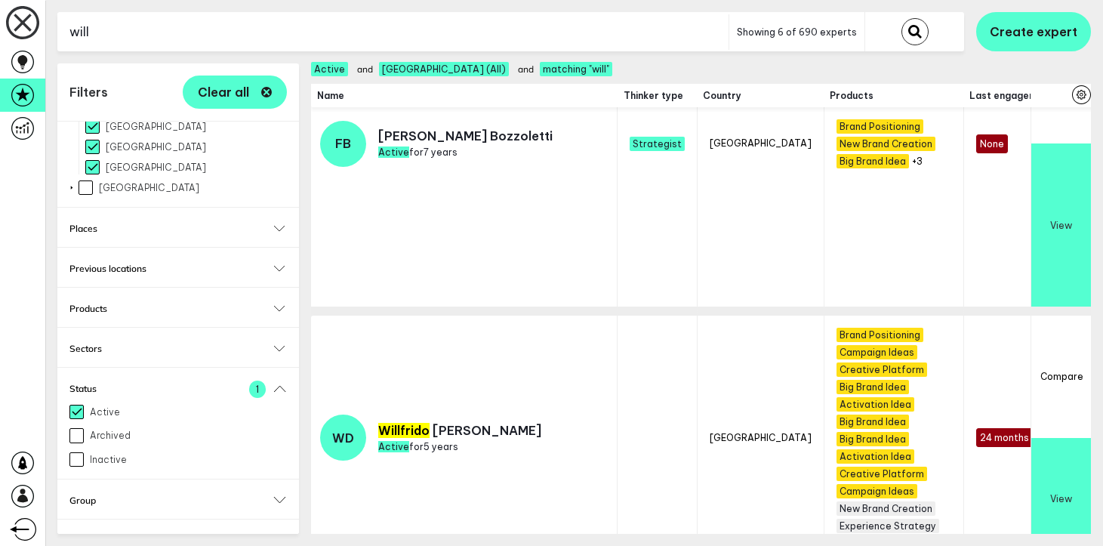
scroll to position [907, 0]
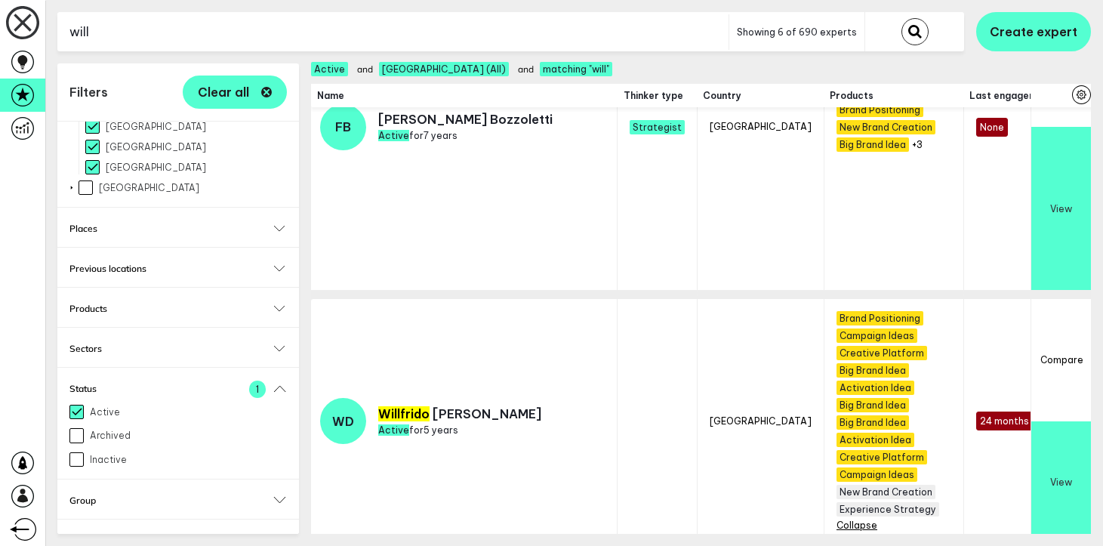
click at [78, 404] on input "Active" at bounding box center [76, 411] width 14 height 14
checkbox input "false"
click at [220, 36] on input "will" at bounding box center [393, 32] width 672 height 37
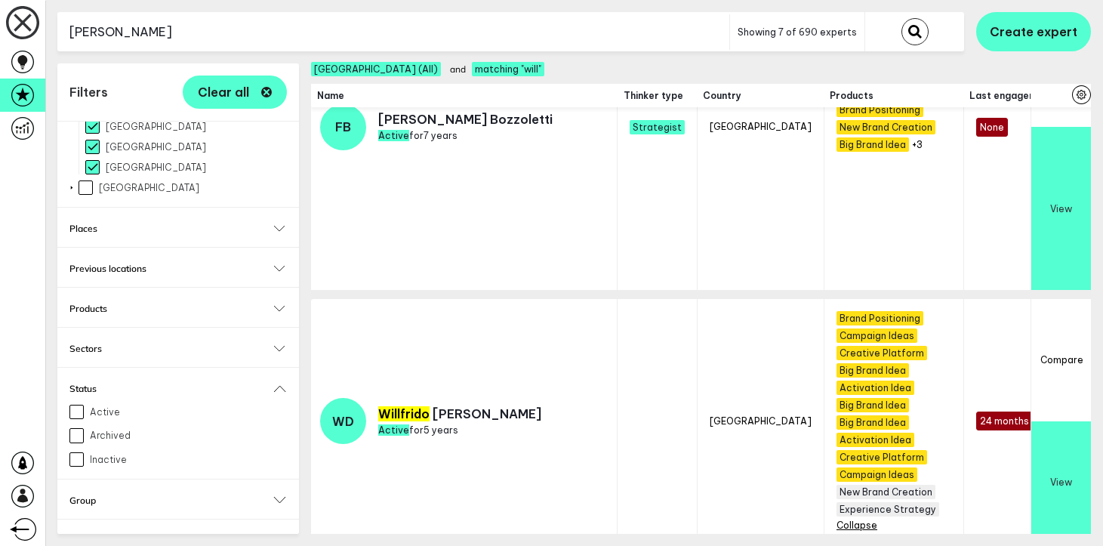
click at [901, 18] on button "submit" at bounding box center [914, 31] width 27 height 27
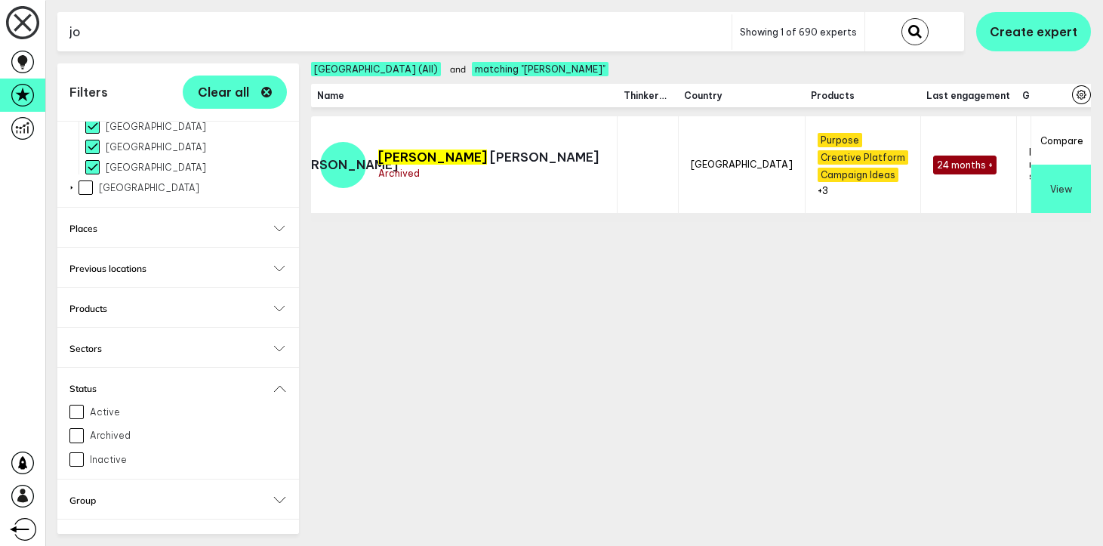
type input "j"
click at [901, 18] on button "submit" at bounding box center [914, 31] width 27 height 27
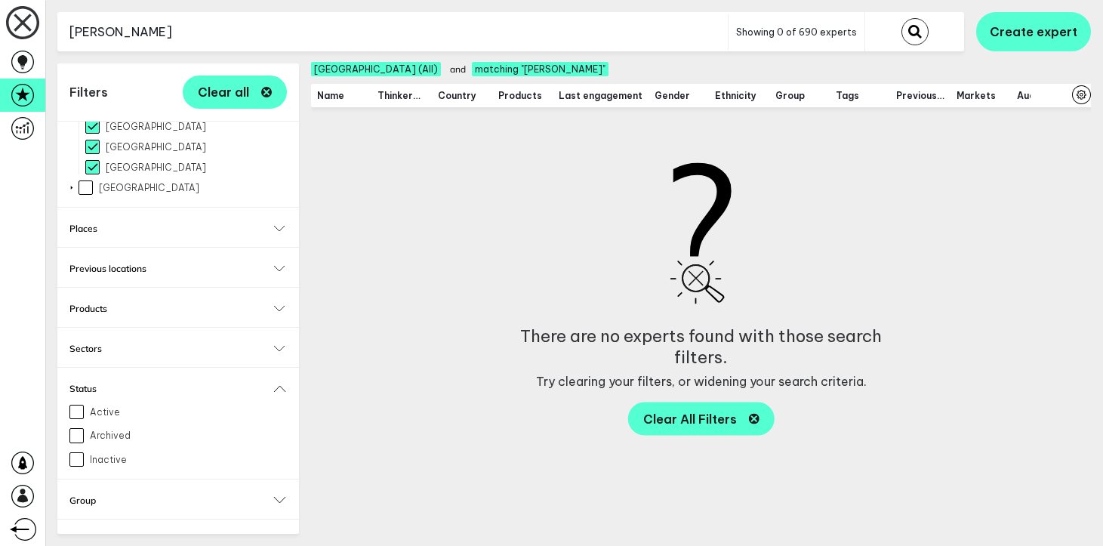
click at [208, 38] on input "[PERSON_NAME]" at bounding box center [392, 32] width 670 height 37
click at [901, 18] on button "submit" at bounding box center [914, 31] width 27 height 27
type input "[PERSON_NAME]"
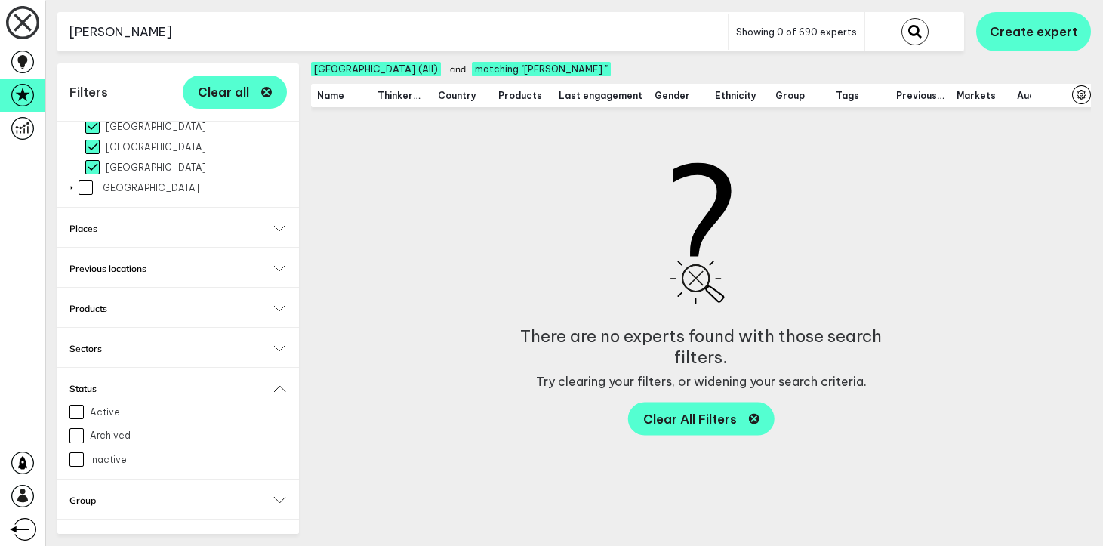
click at [901, 18] on button "submit" at bounding box center [914, 31] width 27 height 27
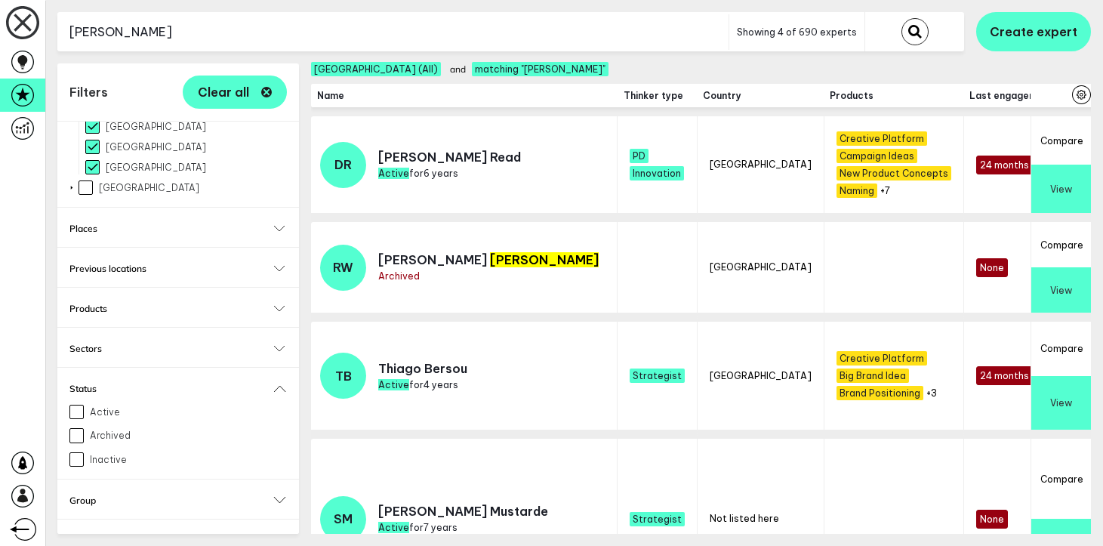
click at [208, 36] on input "[PERSON_NAME]" at bounding box center [392, 32] width 671 height 37
click at [901, 18] on button "submit" at bounding box center [914, 31] width 27 height 27
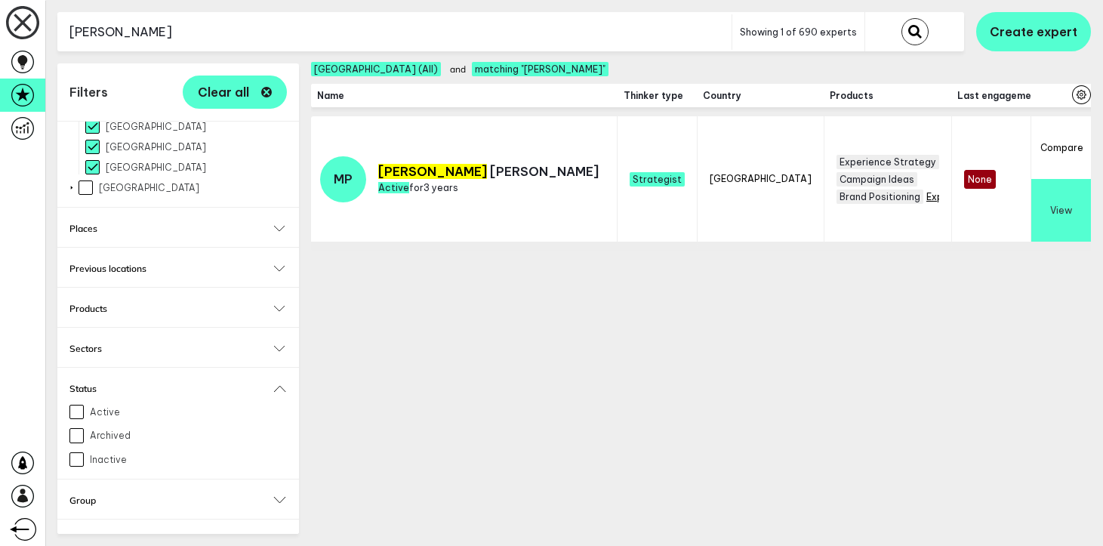
click at [926, 202] on span "+9" at bounding box center [931, 196] width 11 height 11
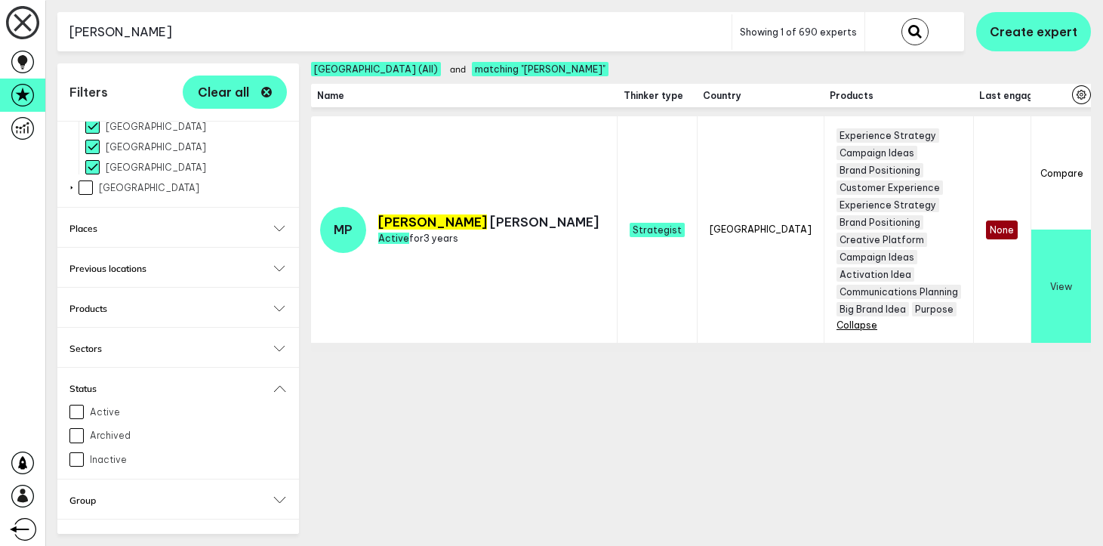
click at [353, 20] on input "[PERSON_NAME]" at bounding box center [394, 32] width 674 height 37
click at [901, 18] on button "submit" at bounding box center [914, 31] width 27 height 27
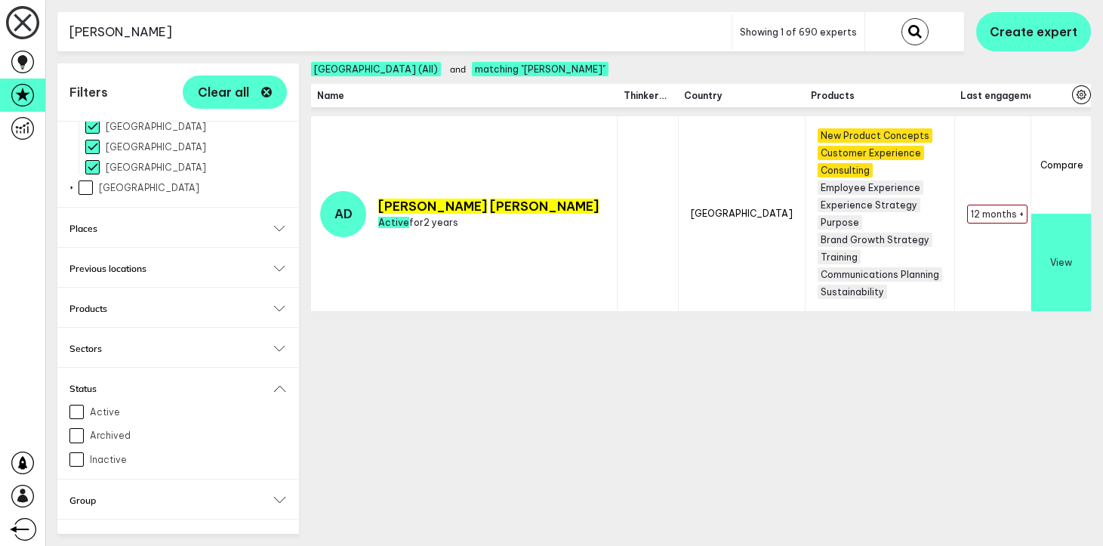
click at [358, 28] on input "[PERSON_NAME]" at bounding box center [394, 32] width 674 height 37
click at [901, 18] on button "submit" at bounding box center [914, 31] width 27 height 27
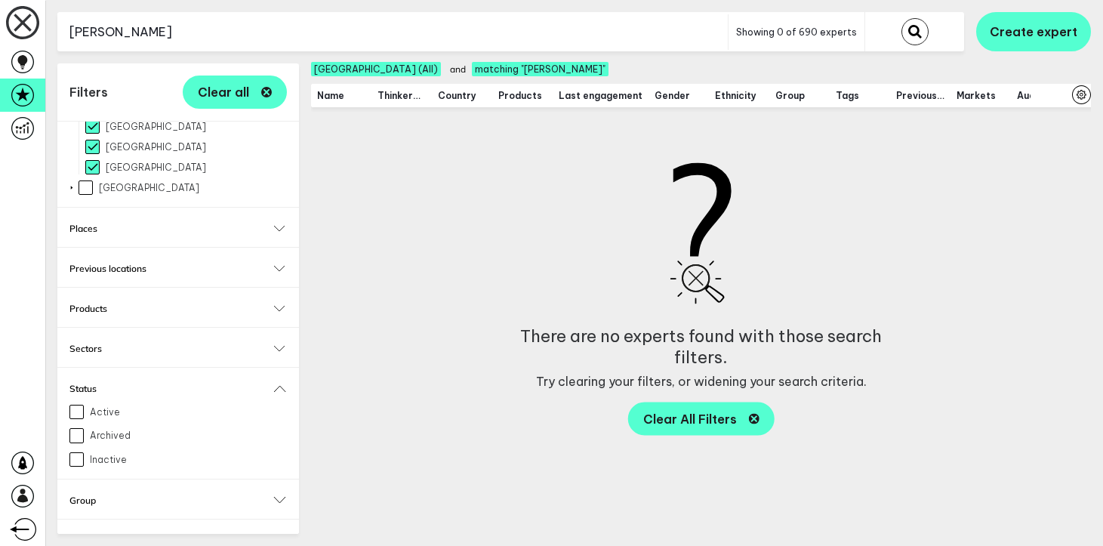
click at [384, 31] on input "[PERSON_NAME]" at bounding box center [392, 32] width 670 height 37
type input "g"
click at [901, 18] on button "submit" at bounding box center [914, 31] width 27 height 27
click at [384, 31] on input "llherme" at bounding box center [392, 32] width 670 height 37
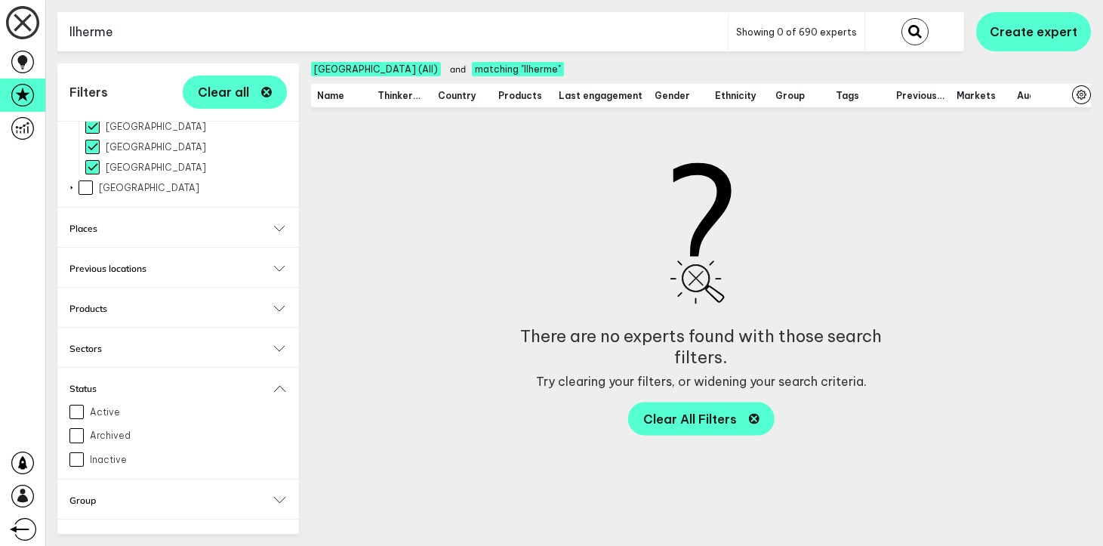
click at [384, 31] on input "llherme" at bounding box center [392, 32] width 670 height 37
click at [901, 18] on button "submit" at bounding box center [914, 31] width 27 height 27
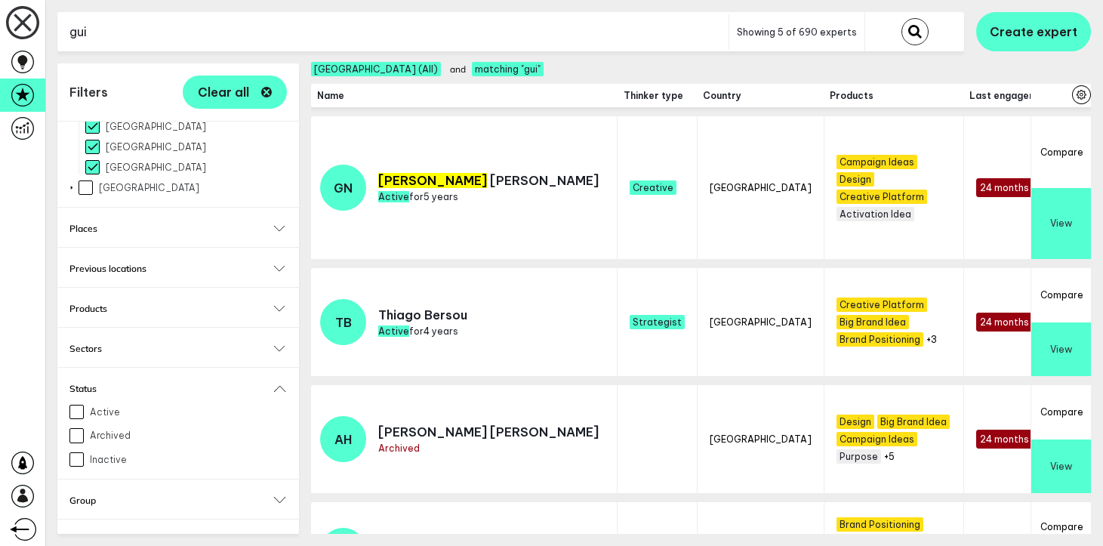
click at [328, 29] on input "gui" at bounding box center [392, 32] width 671 height 37
click at [901, 18] on button "submit" at bounding box center [914, 31] width 27 height 27
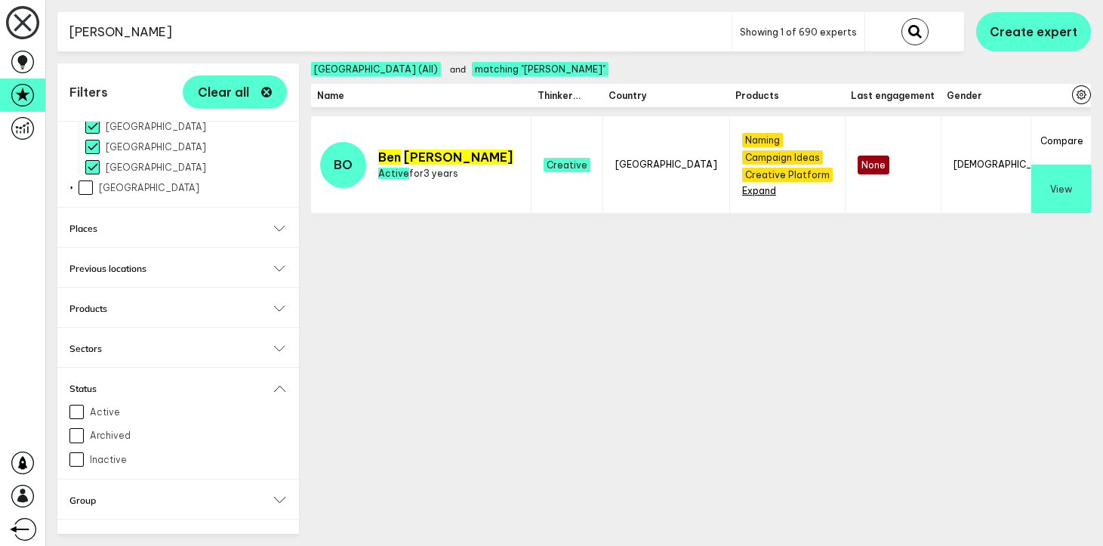
click at [742, 190] on span "+4" at bounding box center [747, 190] width 11 height 11
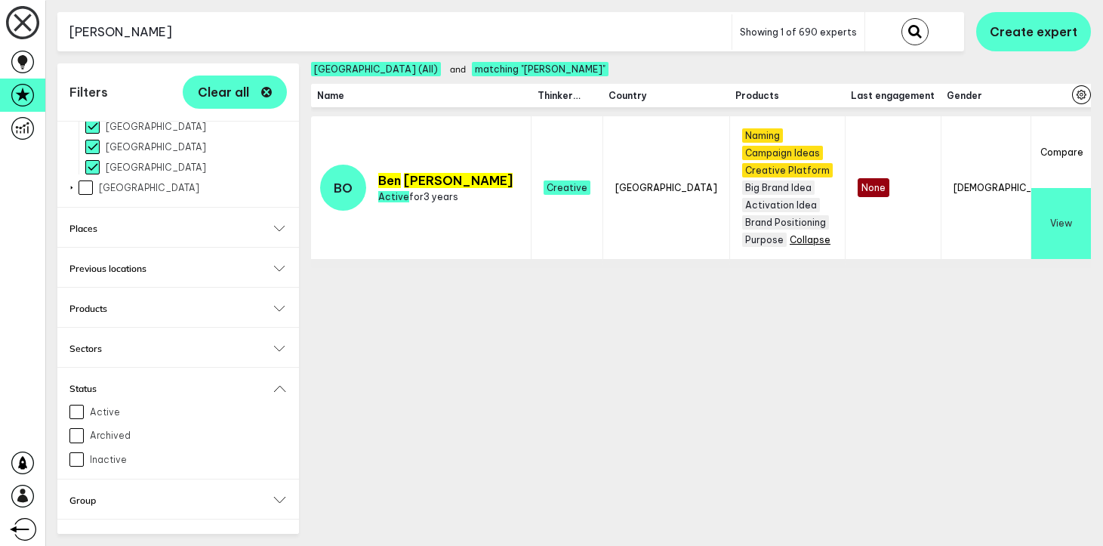
click at [411, 22] on input "[PERSON_NAME]" at bounding box center [394, 32] width 674 height 37
click at [901, 18] on button "submit" at bounding box center [914, 31] width 27 height 27
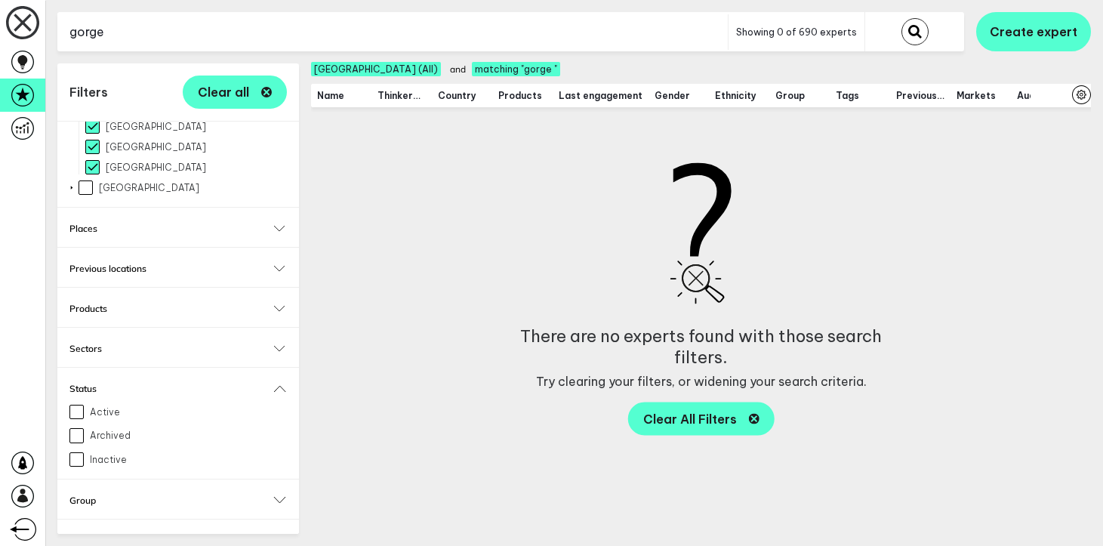
click at [400, 32] on input "gorge" at bounding box center [392, 32] width 670 height 37
click at [901, 18] on button "submit" at bounding box center [914, 31] width 27 height 27
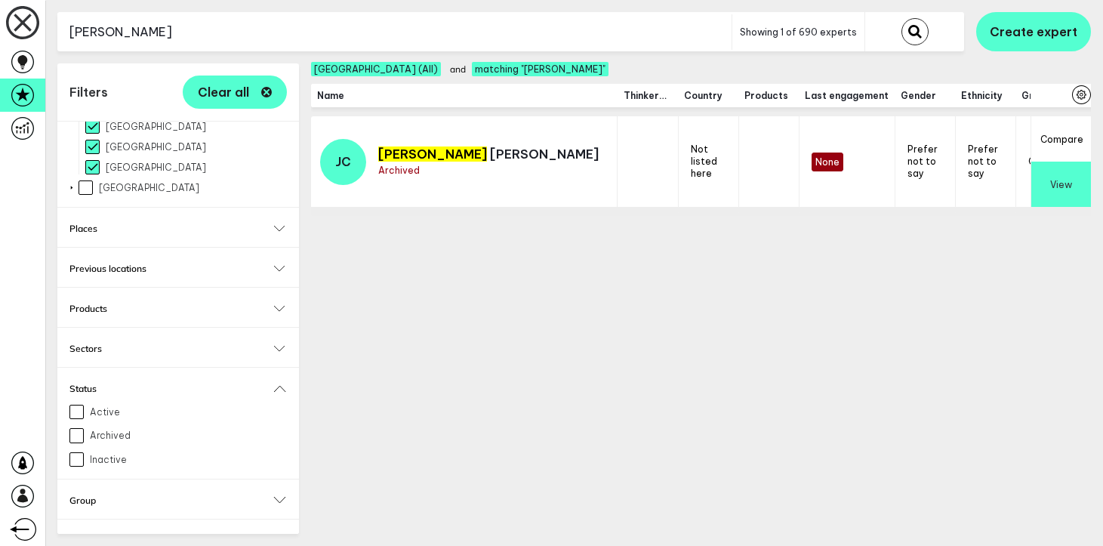
click at [346, 32] on input "[PERSON_NAME]" at bounding box center [394, 32] width 674 height 37
click at [901, 18] on button "submit" at bounding box center [914, 31] width 27 height 27
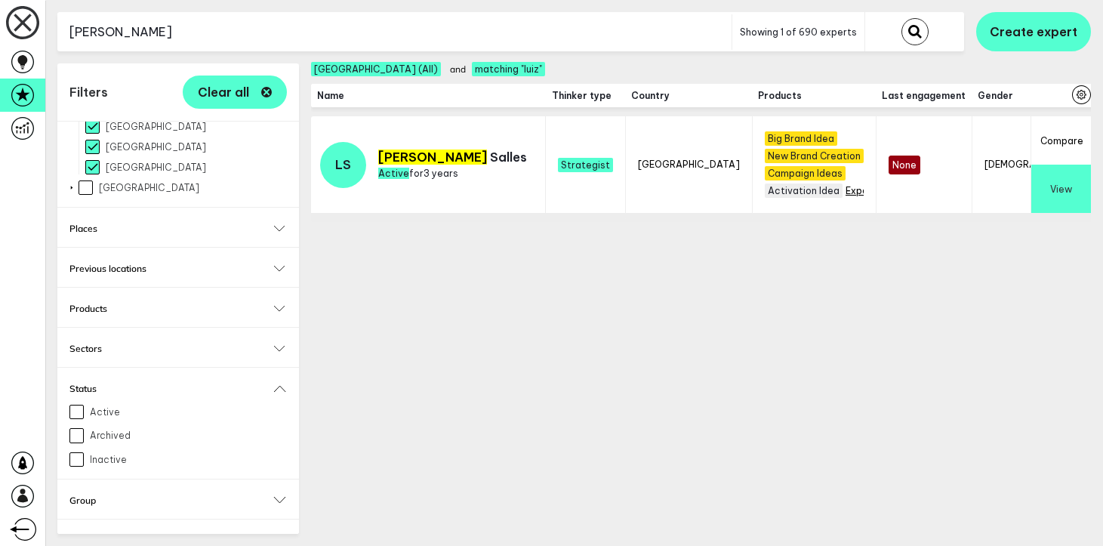
click at [845, 194] on span "+5" at bounding box center [850, 190] width 11 height 11
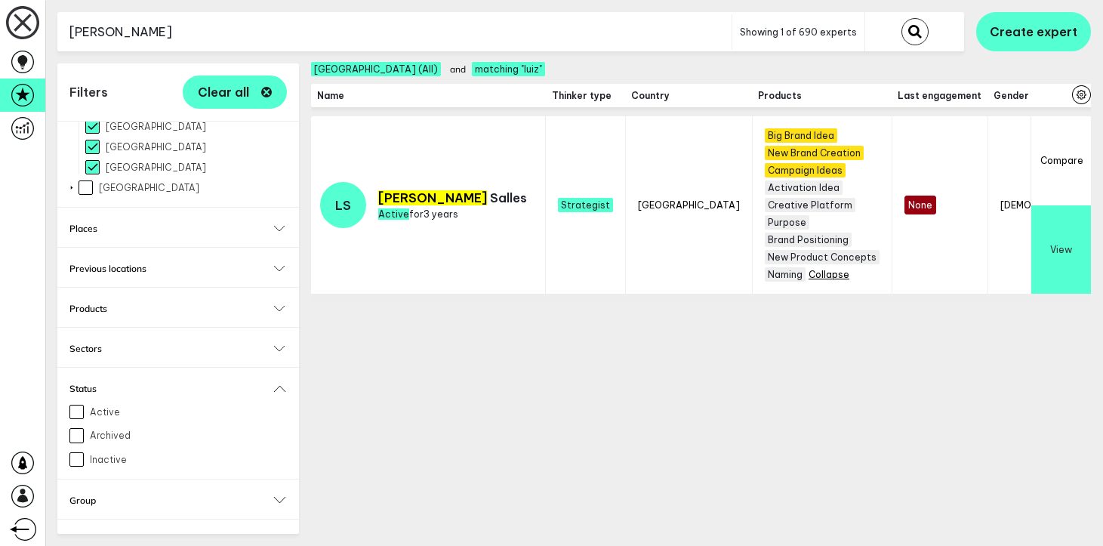
click at [577, 33] on input "[PERSON_NAME]" at bounding box center [394, 32] width 674 height 37
type input "[PERSON_NAME]"
click at [901, 18] on button "submit" at bounding box center [914, 31] width 27 height 27
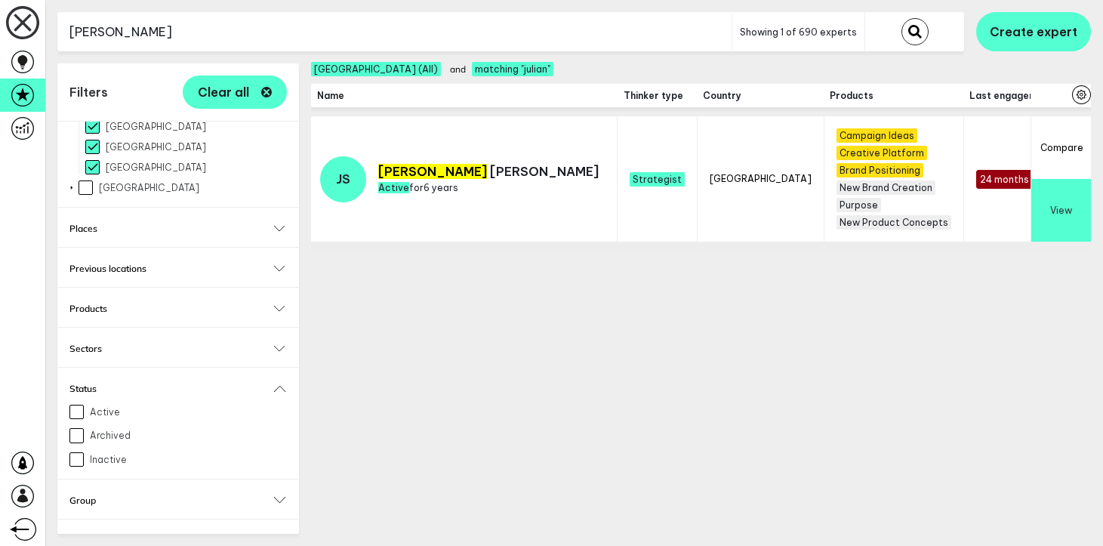
click at [415, 23] on input "[PERSON_NAME]" at bounding box center [394, 32] width 674 height 37
click at [269, 86] on button "Clear all" at bounding box center [235, 91] width 104 height 33
checkbox input "false"
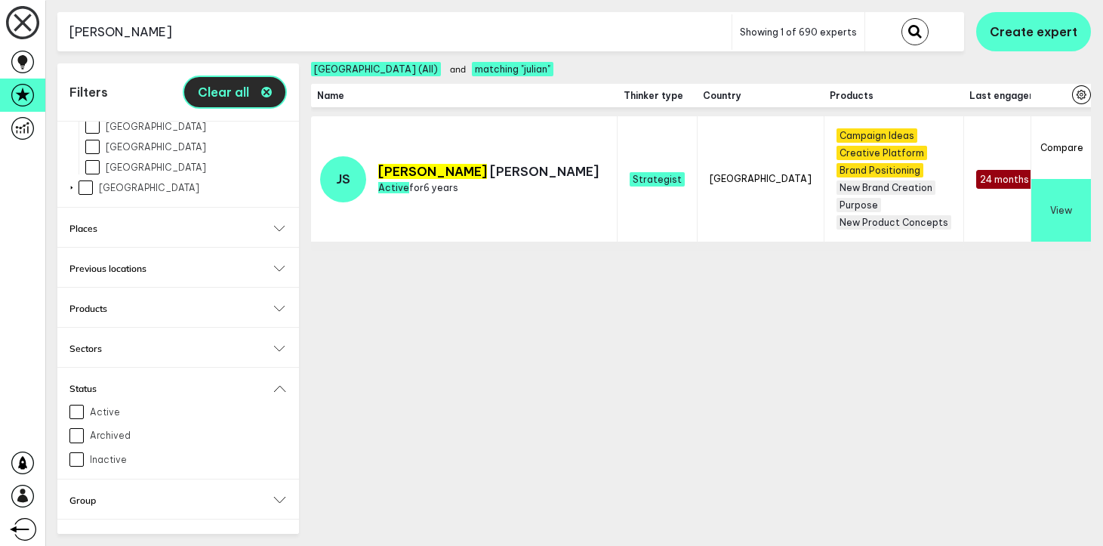
checkbox input "false"
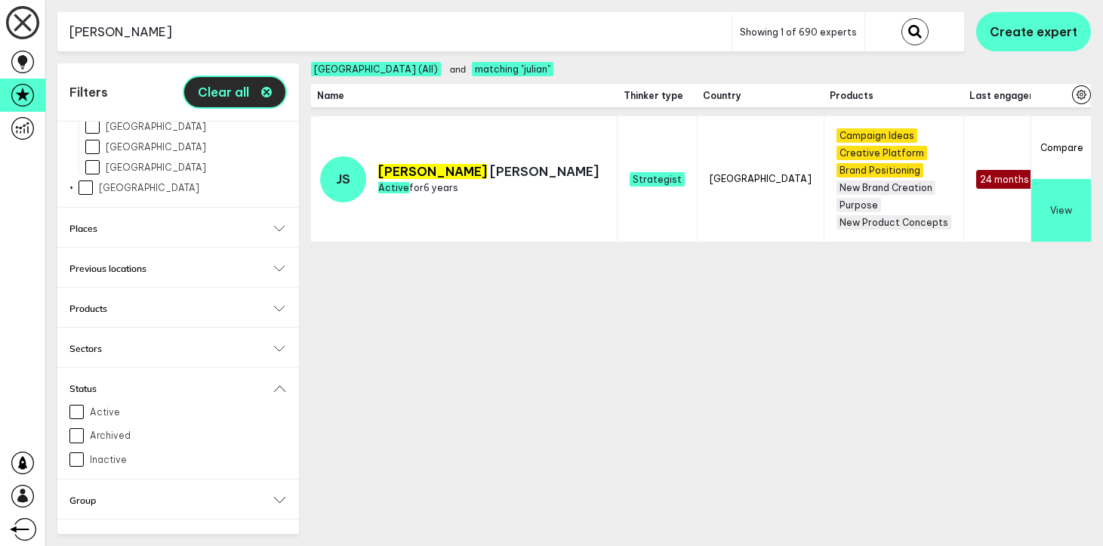
checkbox input "false"
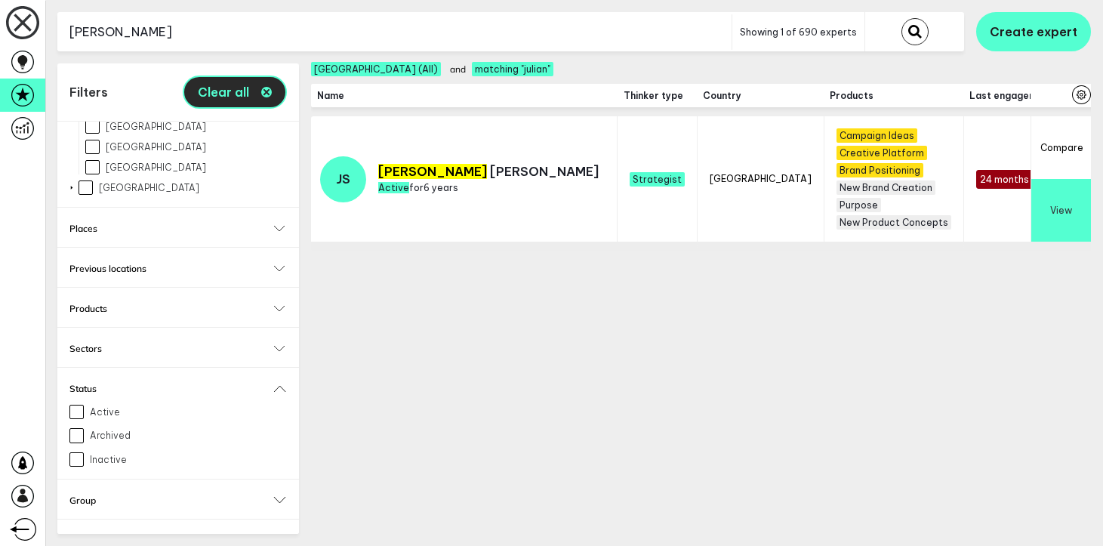
checkbox input "false"
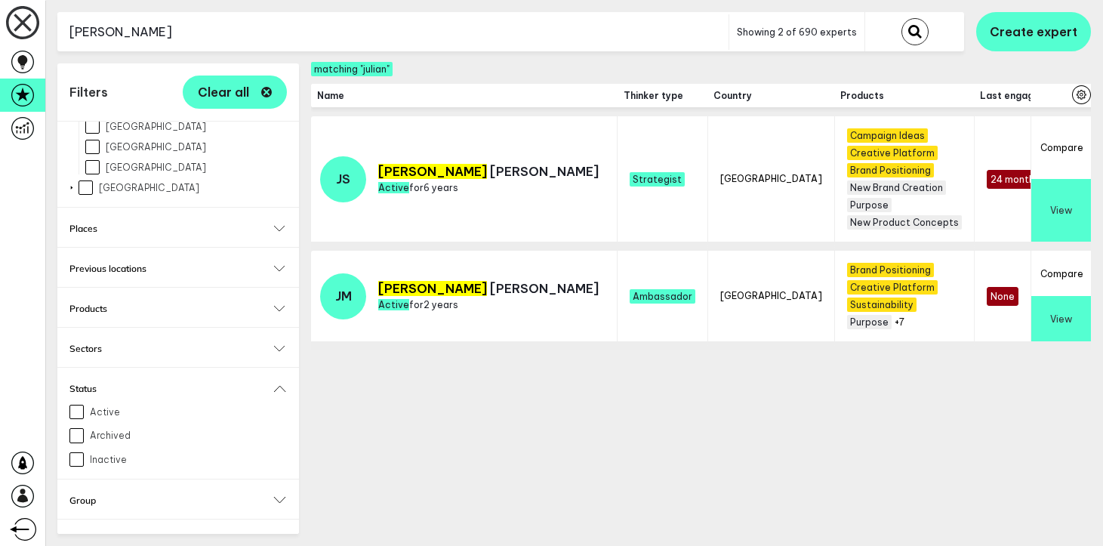
click at [260, 33] on input "[PERSON_NAME]" at bounding box center [392, 32] width 671 height 37
click at [901, 18] on button "submit" at bounding box center [914, 31] width 27 height 27
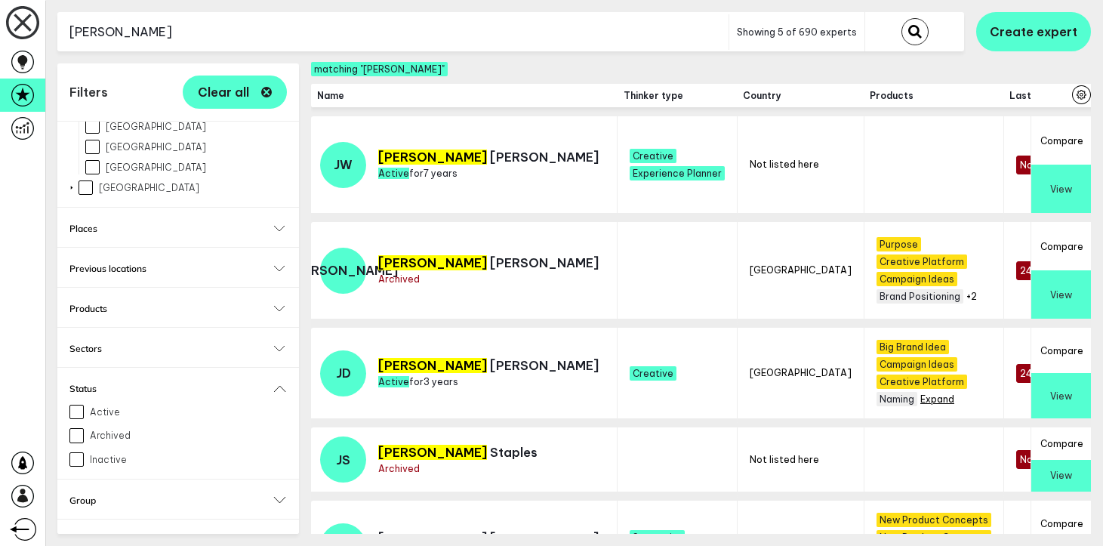
click at [920, 393] on button "+2" at bounding box center [925, 398] width 11 height 11
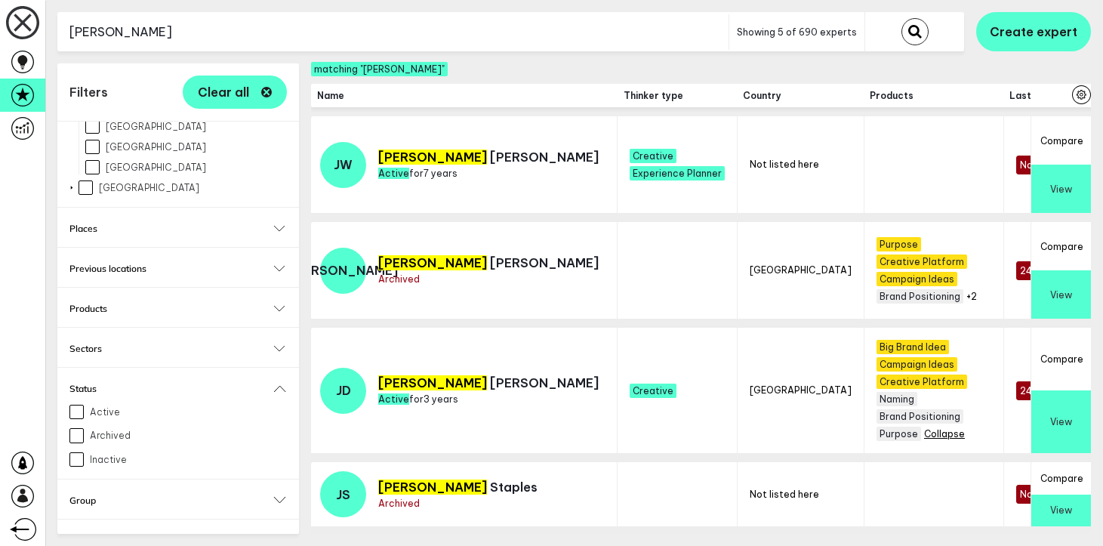
click at [555, 45] on input "[PERSON_NAME]" at bounding box center [392, 32] width 671 height 37
click at [901, 18] on button "submit" at bounding box center [914, 31] width 27 height 27
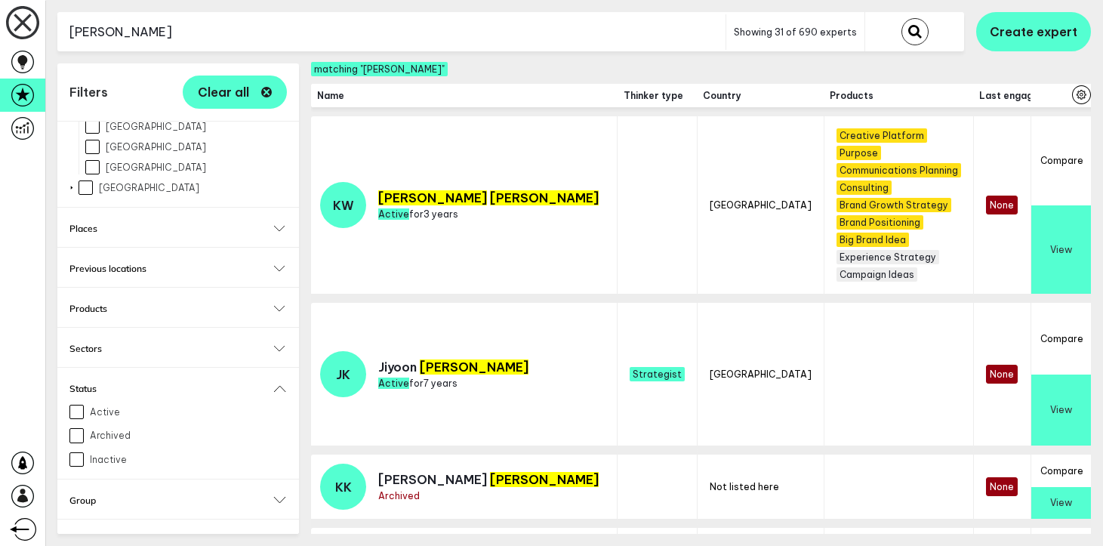
click at [563, 35] on input "[PERSON_NAME]" at bounding box center [391, 32] width 668 height 37
click at [901, 18] on button "submit" at bounding box center [914, 31] width 27 height 27
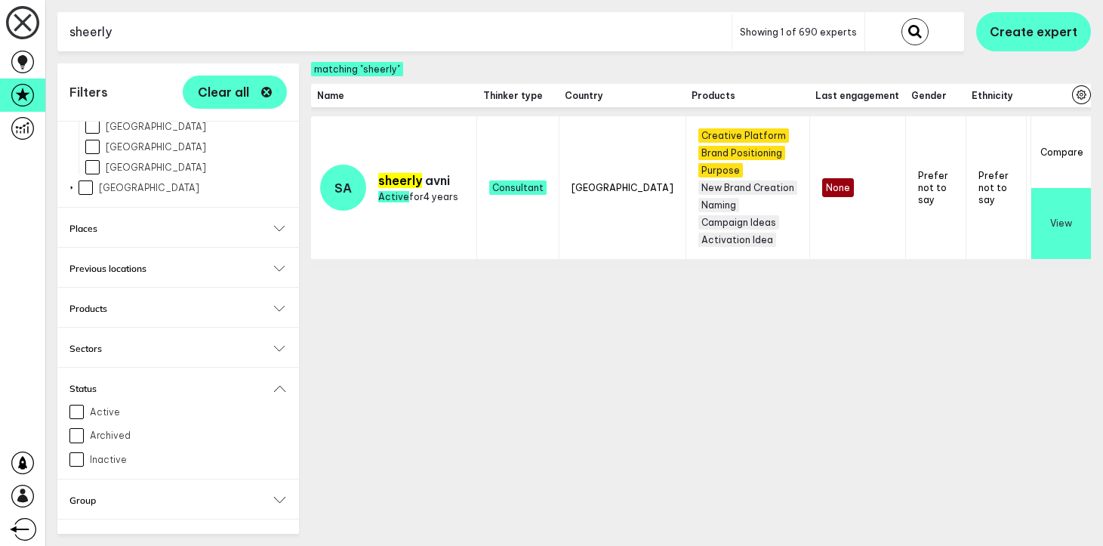
click at [629, 29] on input "sheerly" at bounding box center [394, 32] width 674 height 37
click at [629, 29] on input "g" at bounding box center [394, 32] width 674 height 37
click at [901, 18] on button "submit" at bounding box center [914, 31] width 27 height 27
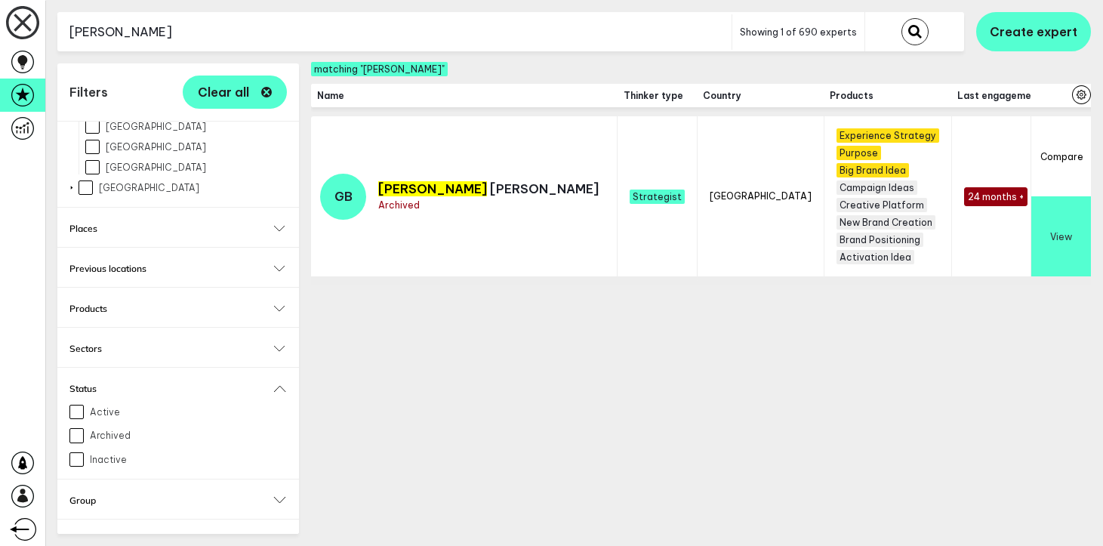
click at [361, 29] on input "[PERSON_NAME]" at bounding box center [394, 32] width 674 height 37
click at [901, 18] on button "submit" at bounding box center [914, 31] width 27 height 27
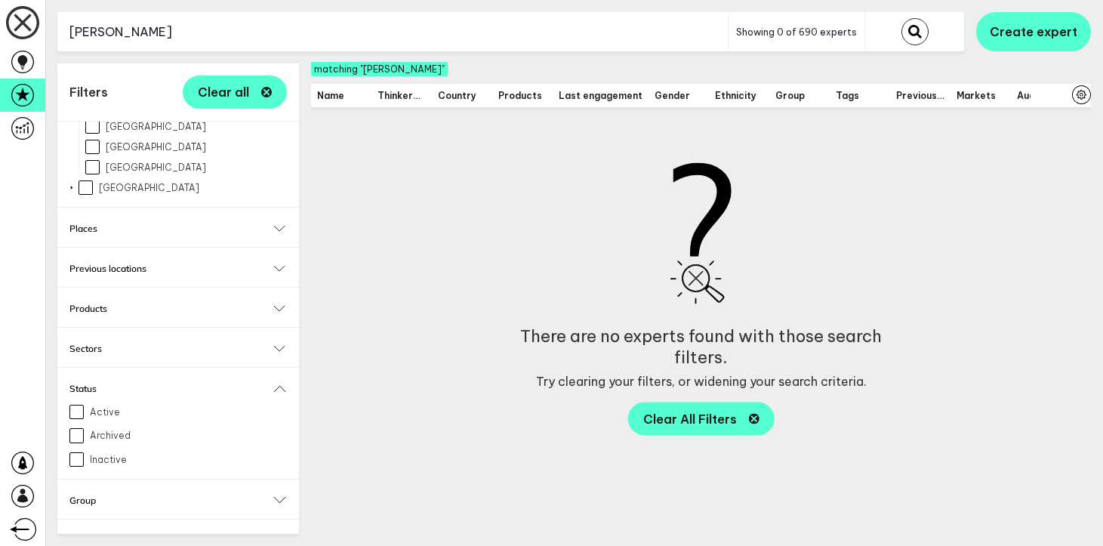
click at [305, 22] on input "[PERSON_NAME]" at bounding box center [392, 32] width 670 height 37
type input "fuks"
click at [901, 18] on button "submit" at bounding box center [914, 31] width 27 height 27
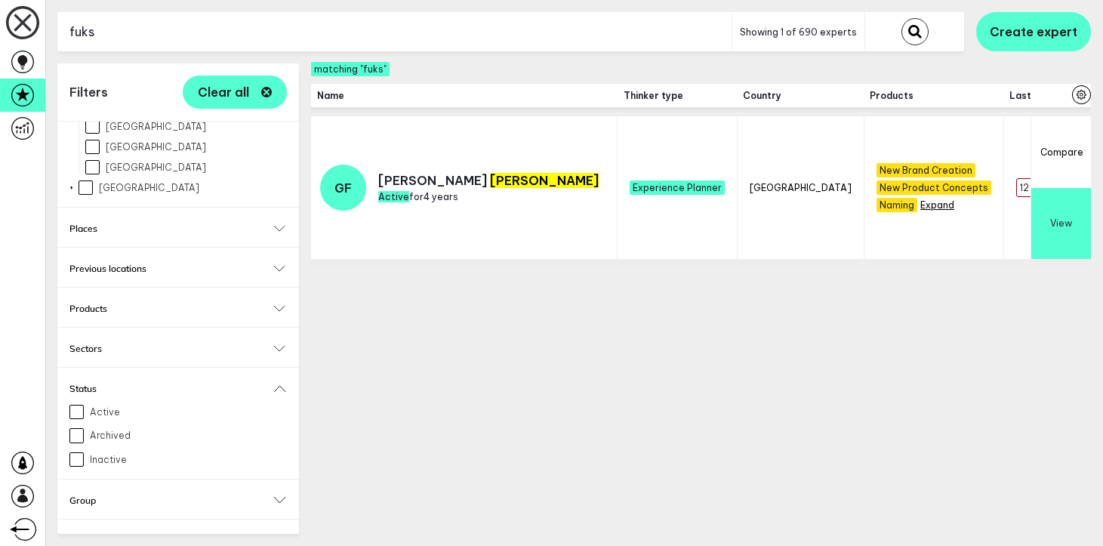
click at [920, 207] on span "+12" at bounding box center [927, 204] width 14 height 11
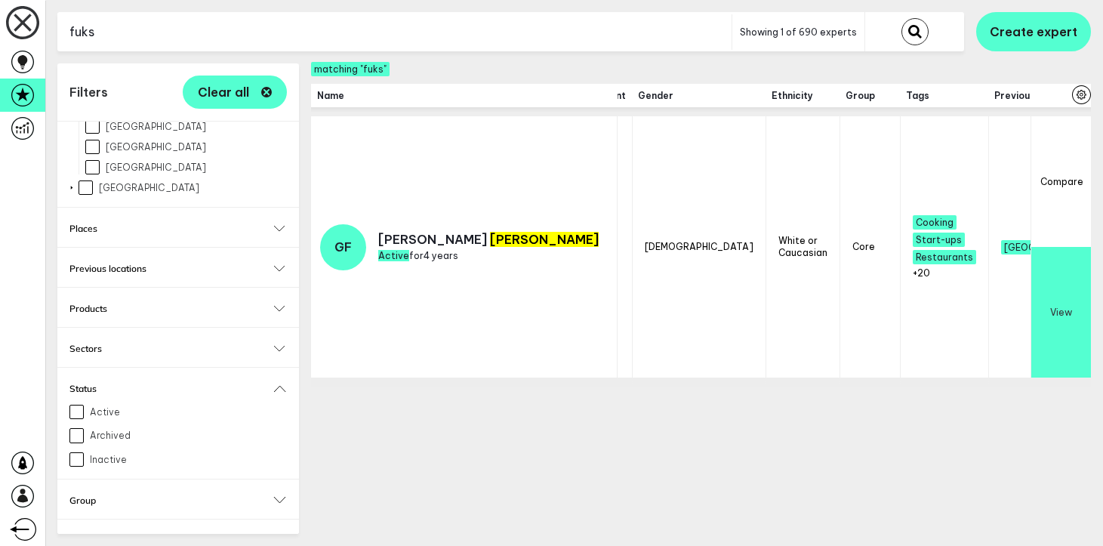
scroll to position [0, 564]
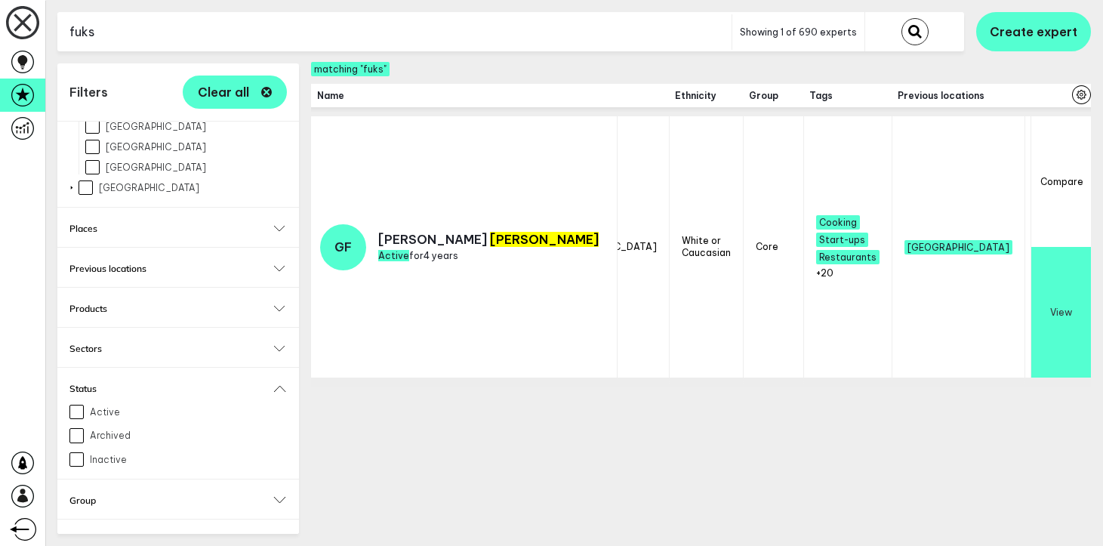
click at [1037, 281] on span "+21" at bounding box center [1044, 285] width 14 height 11
